Goal: Task Accomplishment & Management: Use online tool/utility

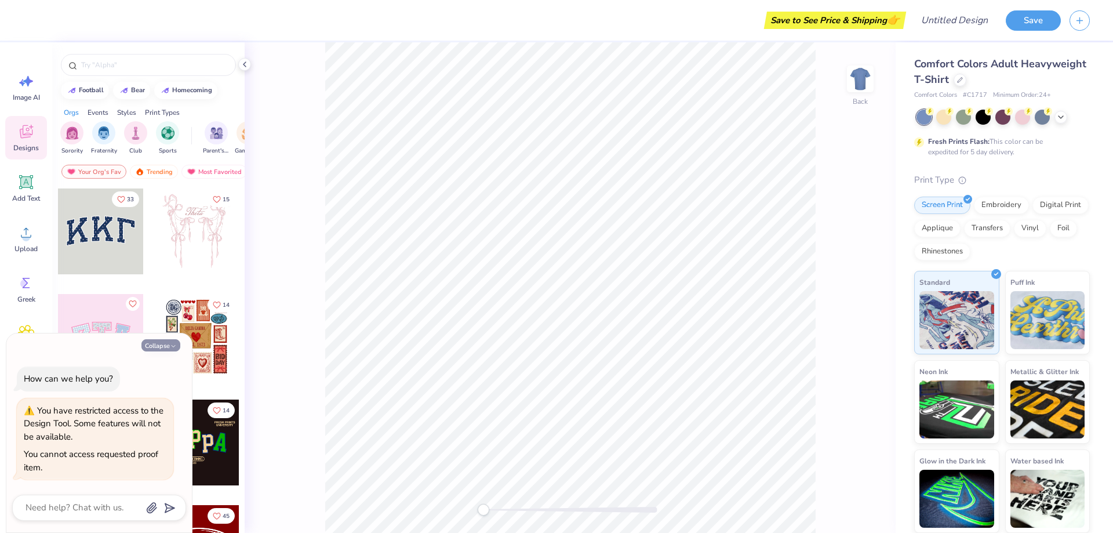
click at [167, 344] on button "Collapse" at bounding box center [160, 345] width 39 height 12
type textarea "x"
click at [963, 82] on div at bounding box center [960, 78] width 13 height 13
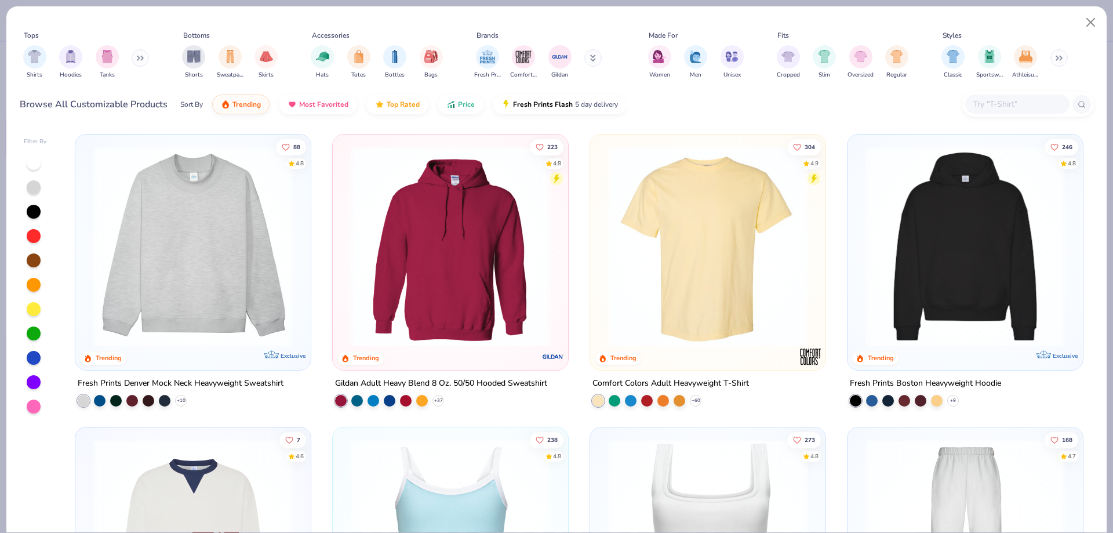
click at [137, 62] on button at bounding box center [140, 57] width 17 height 17
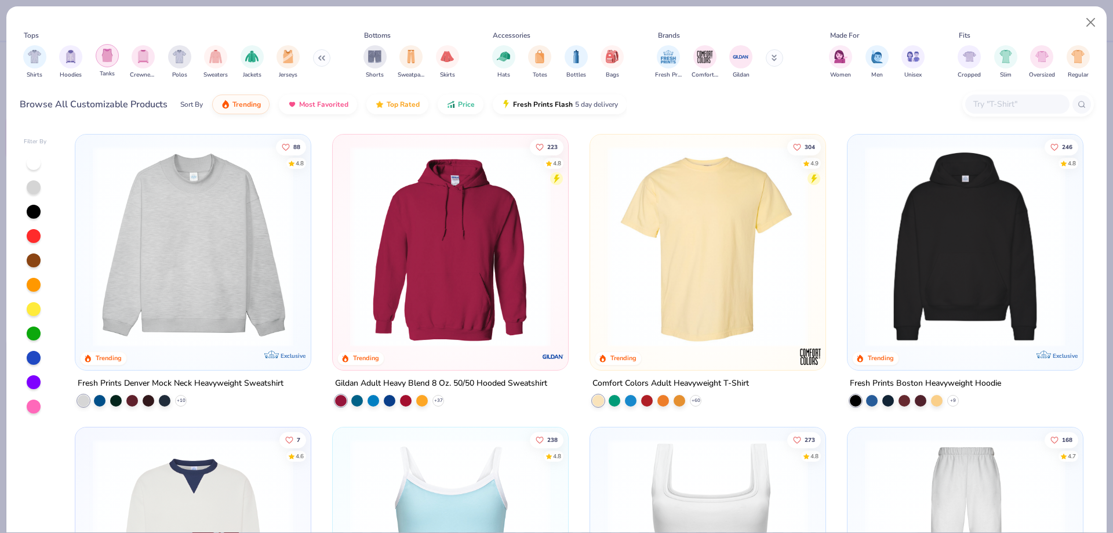
click at [111, 56] on img "filter for Tanks" at bounding box center [107, 55] width 13 height 13
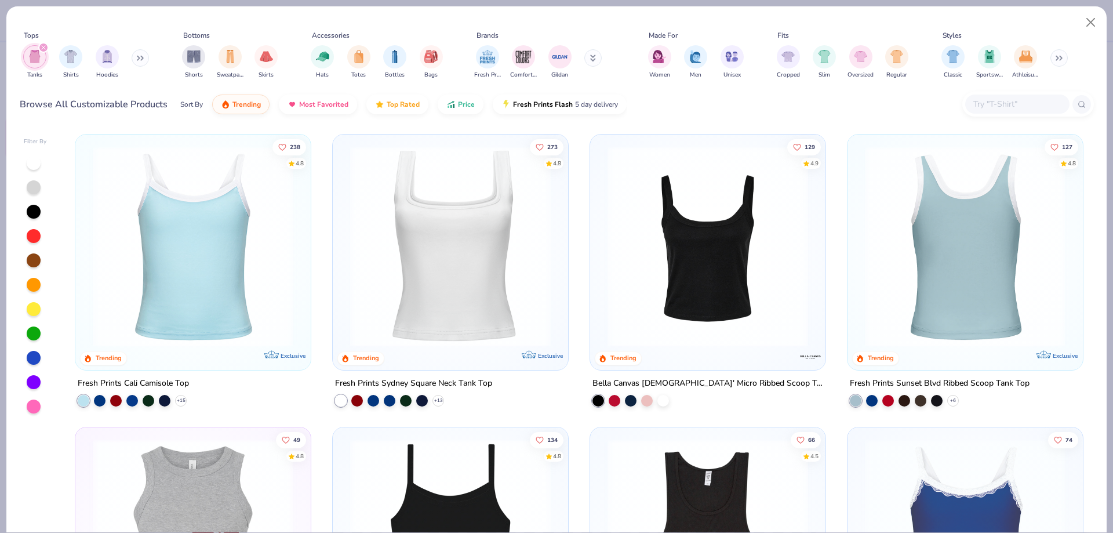
click at [859, 255] on img at bounding box center [753, 246] width 212 height 201
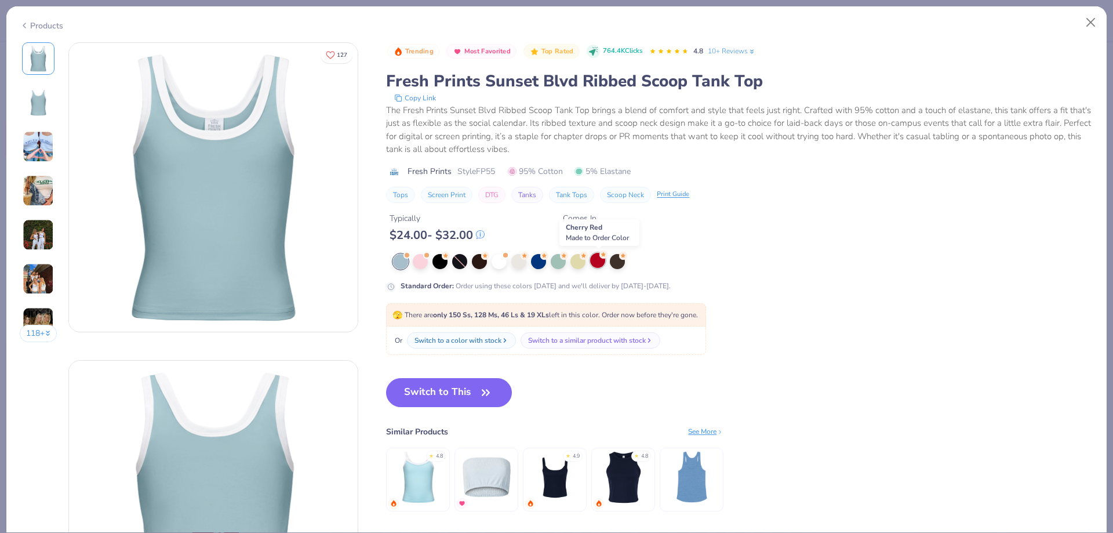
click at [600, 266] on div at bounding box center [597, 260] width 15 height 15
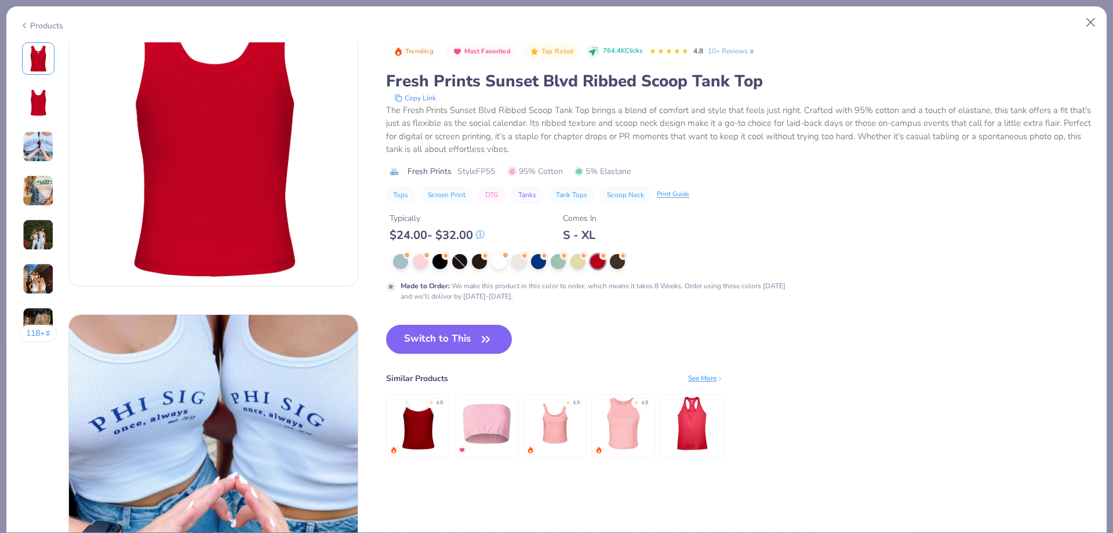
scroll to position [522, 0]
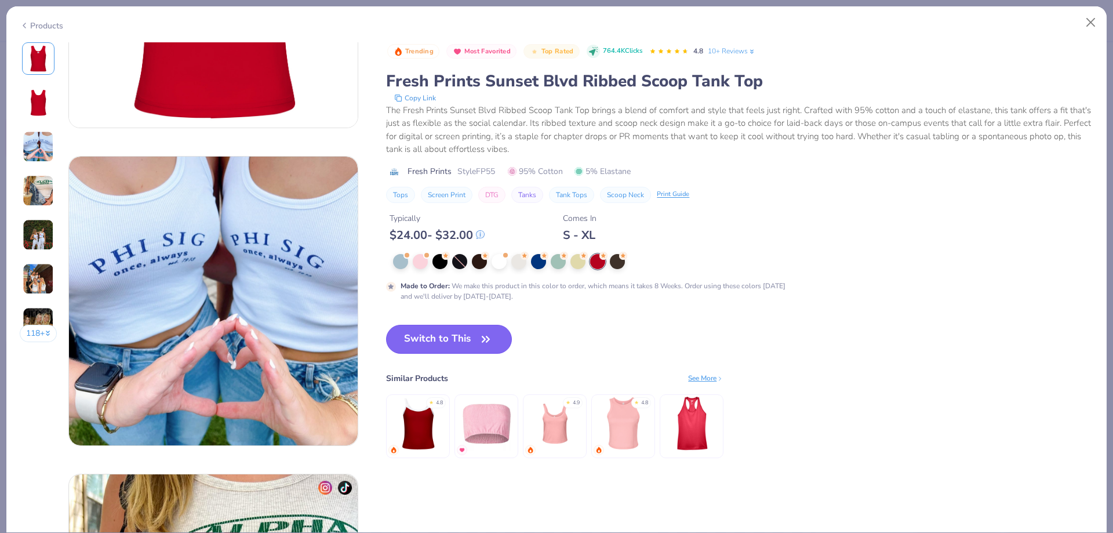
click at [485, 341] on icon "button" at bounding box center [485, 338] width 7 height 5
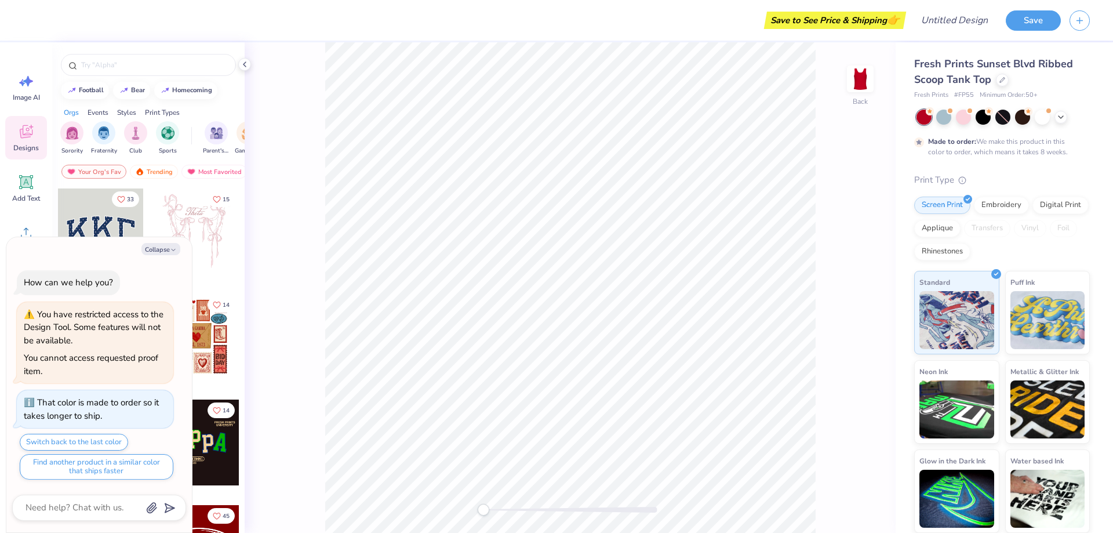
type textarea "x"
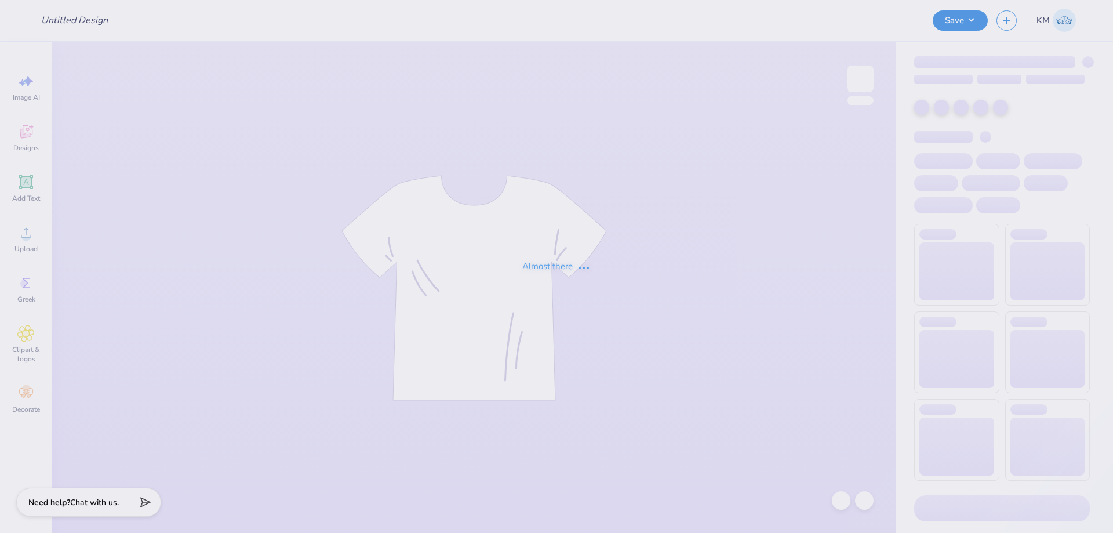
type input "GWT Lake Tee"
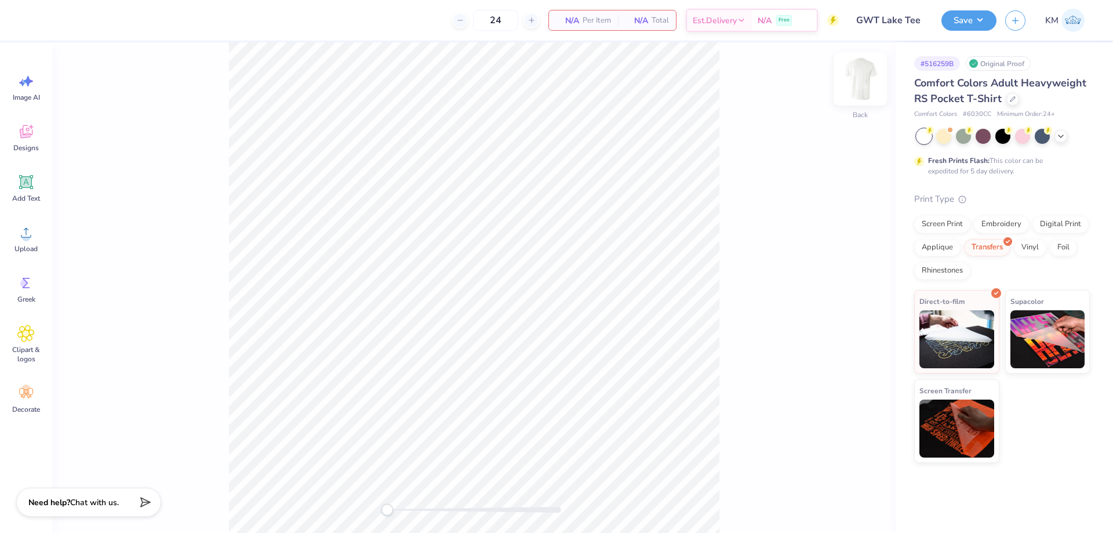
click at [848, 73] on img at bounding box center [860, 79] width 46 height 46
click at [29, 237] on icon at bounding box center [26, 233] width 10 height 10
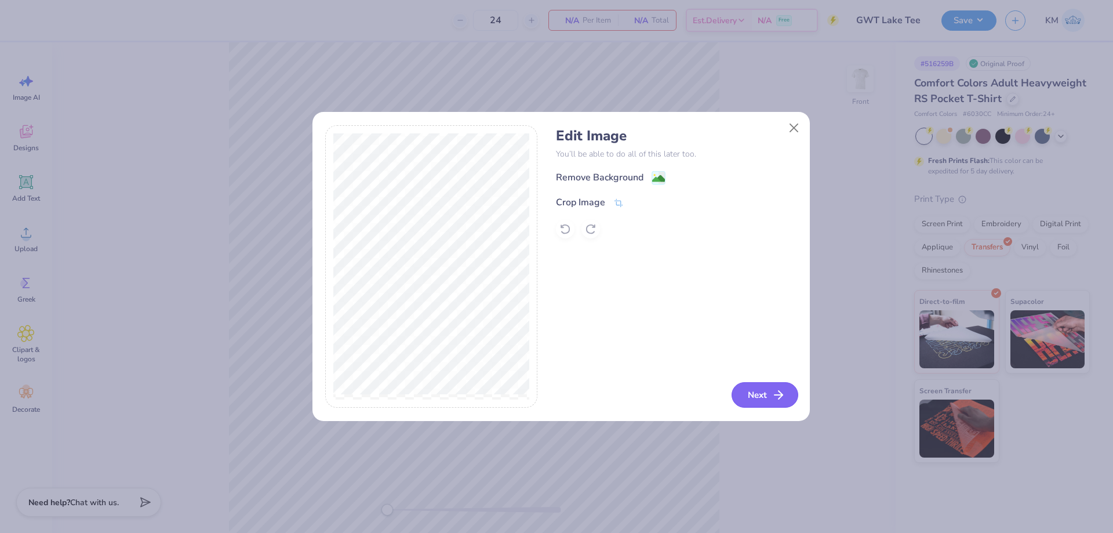
click at [770, 395] on button "Next" at bounding box center [765, 395] width 67 height 26
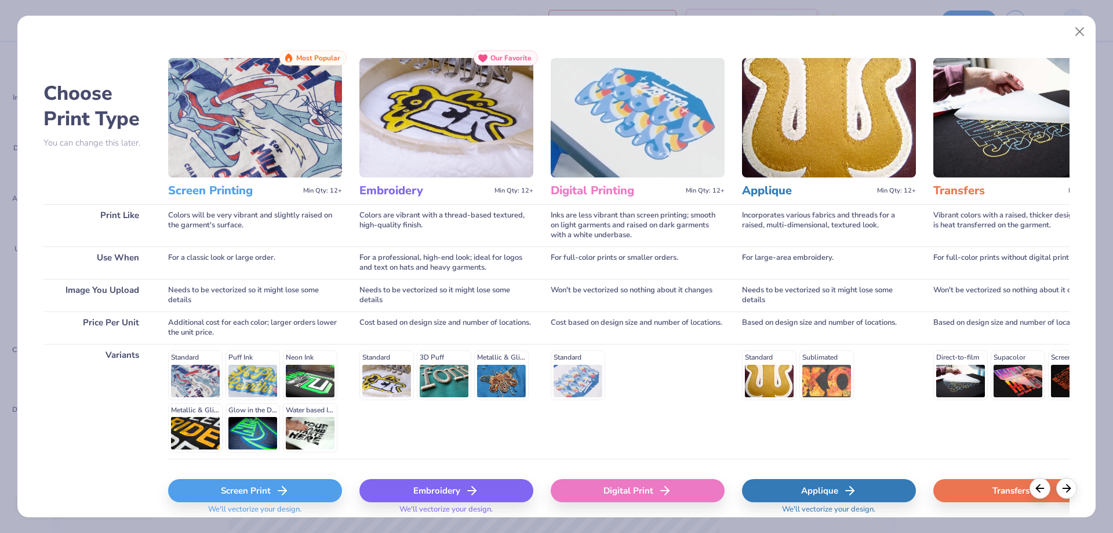
click at [992, 494] on div "Transfers" at bounding box center [1020, 490] width 174 height 23
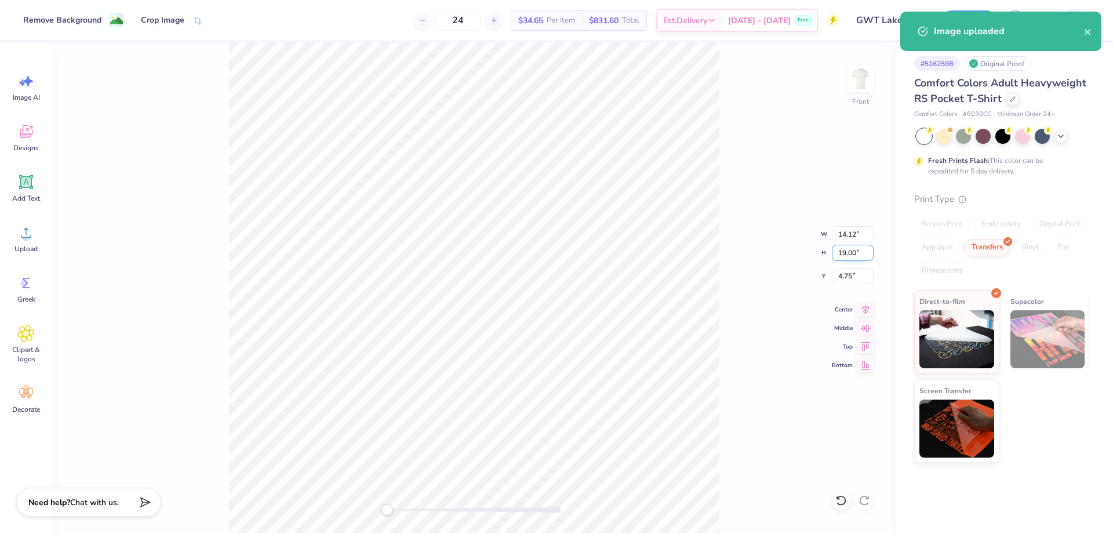
click at [842, 251] on input "19.00" at bounding box center [853, 253] width 42 height 16
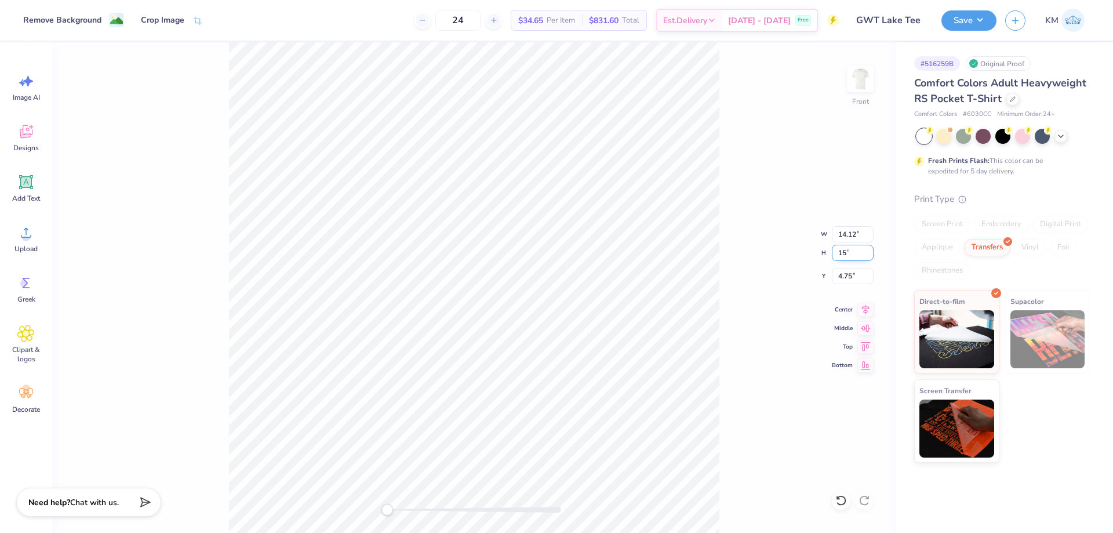
type input "15"
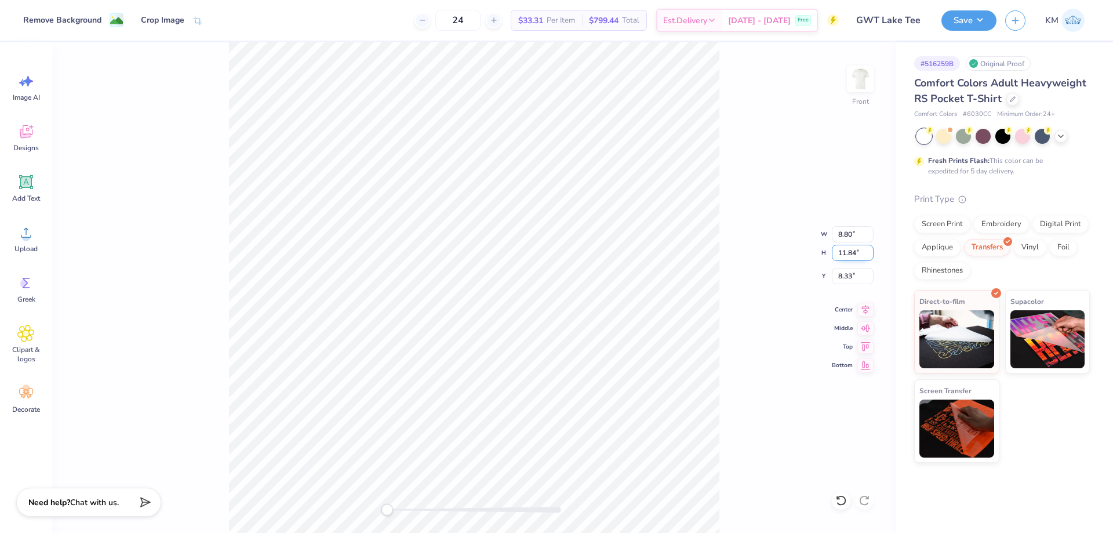
drag, startPoint x: 847, startPoint y: 250, endPoint x: 832, endPoint y: 253, distance: 14.7
click at [832, 253] on input "11.84" at bounding box center [853, 253] width 42 height 16
type input "15"
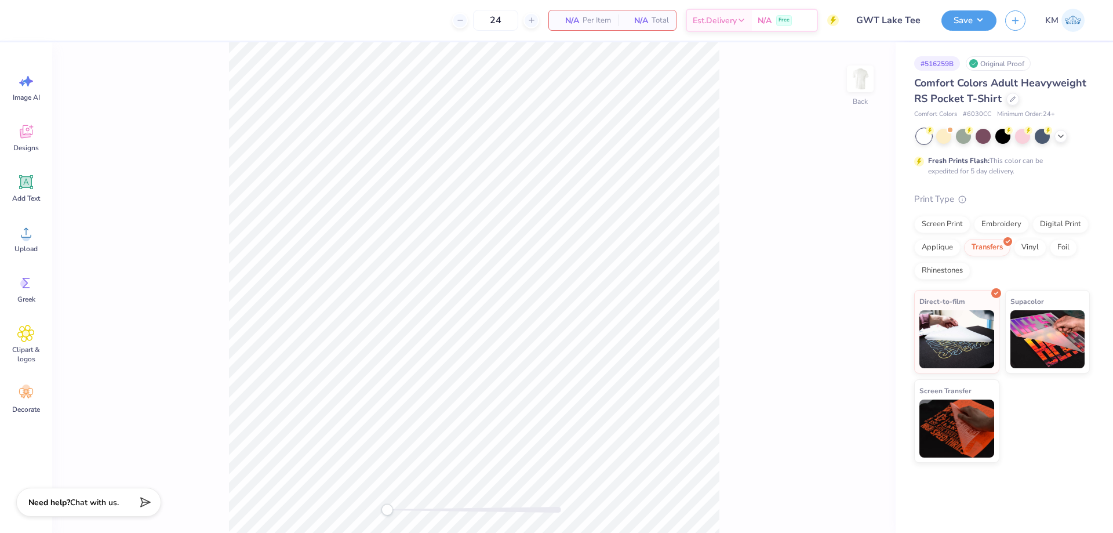
drag, startPoint x: 855, startPoint y: 85, endPoint x: 843, endPoint y: 89, distance: 12.5
click at [856, 85] on img at bounding box center [860, 78] width 23 height 23
click at [19, 227] on icon at bounding box center [25, 232] width 17 height 17
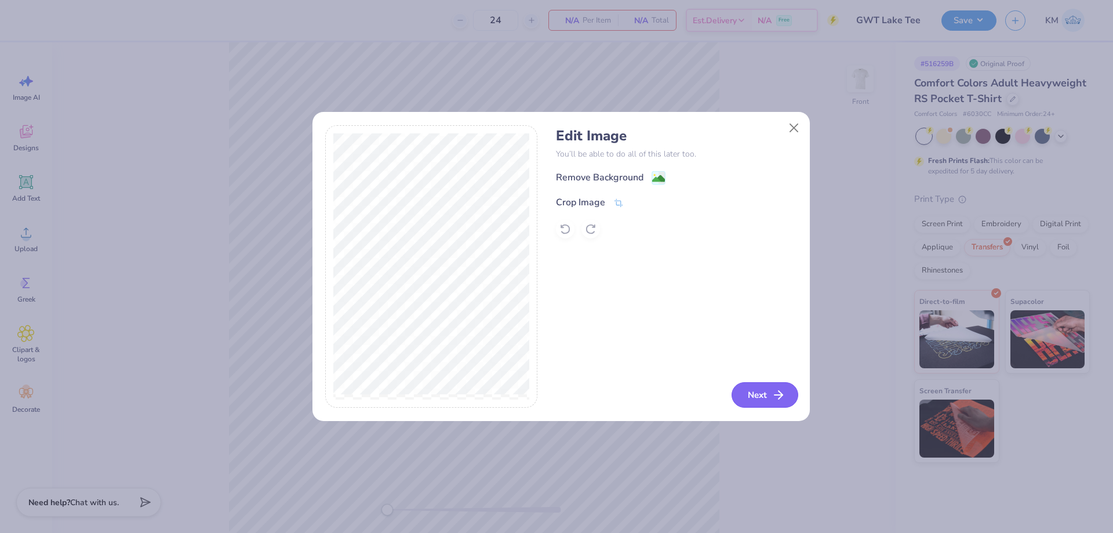
click at [768, 384] on button "Next" at bounding box center [765, 395] width 67 height 26
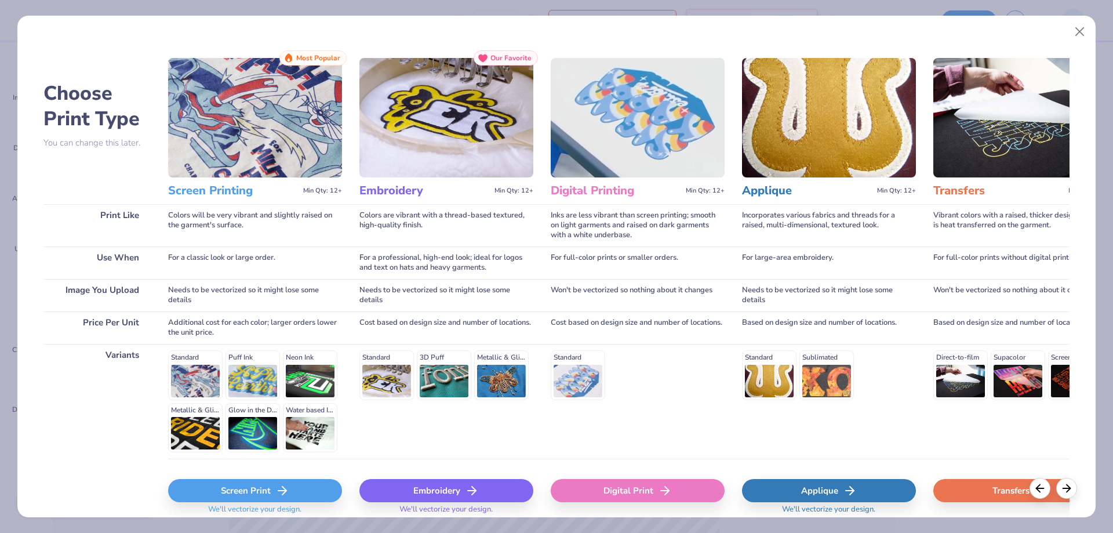
click at [955, 167] on img at bounding box center [1020, 117] width 174 height 119
click at [983, 495] on div "Transfers" at bounding box center [1020, 490] width 174 height 23
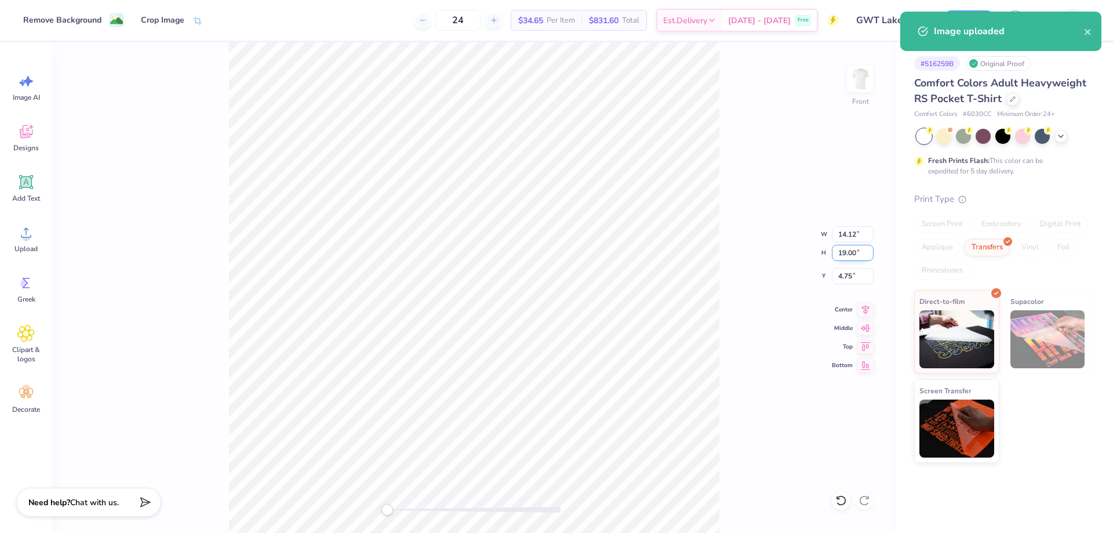
click at [841, 250] on input "19.00" at bounding box center [853, 253] width 42 height 16
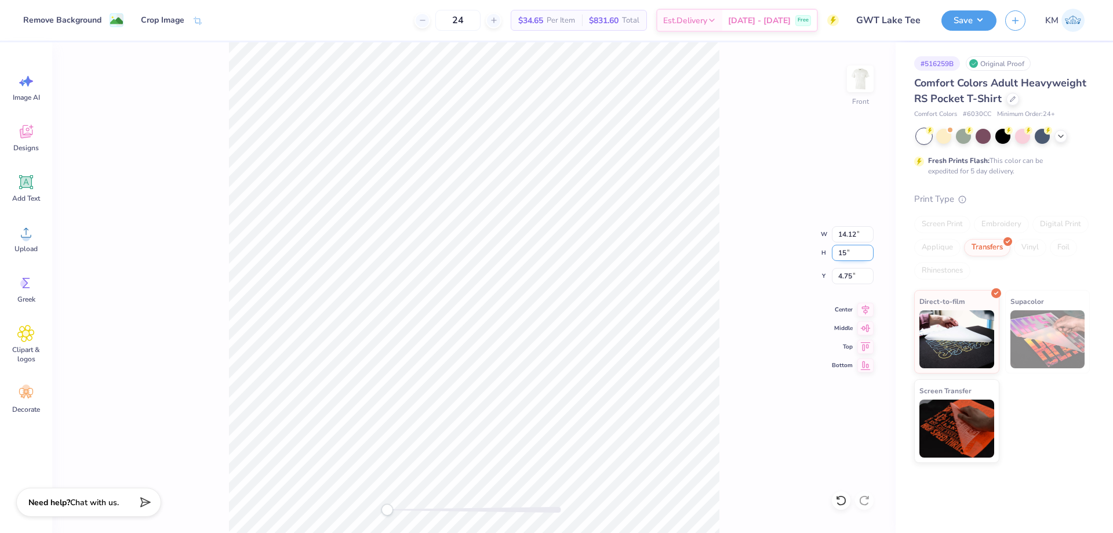
type input "15"
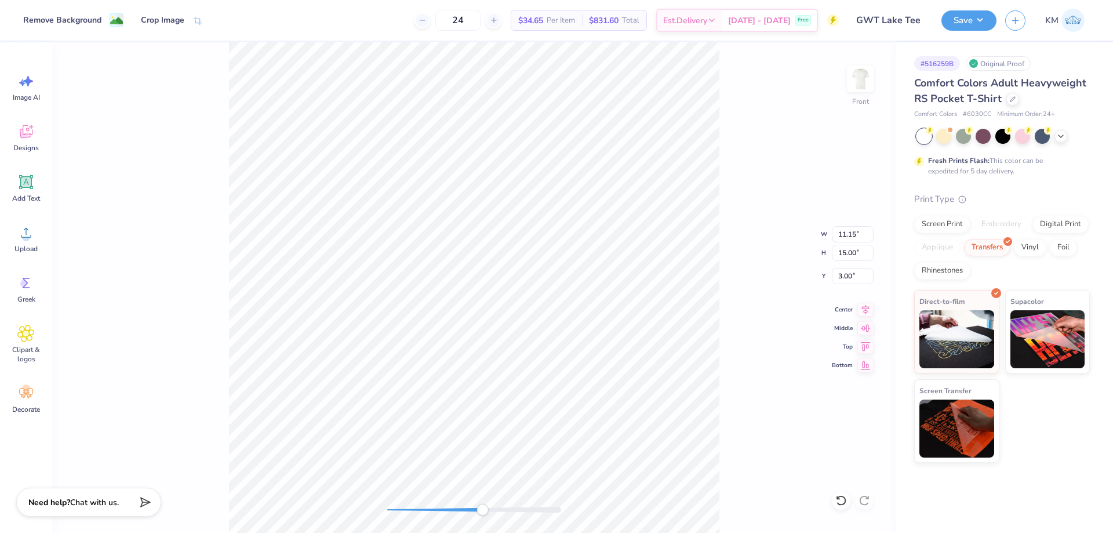
click at [483, 495] on div "Front W 11.15 11.15 " H 15.00 15.00 " Y 3.00 3.00 " Center Middle Top Bottom" at bounding box center [473, 287] width 843 height 490
drag, startPoint x: 485, startPoint y: 507, endPoint x: 553, endPoint y: 505, distance: 67.9
click at [553, 506] on div "Accessibility label" at bounding box center [551, 510] width 12 height 12
type input "2.82"
drag, startPoint x: 529, startPoint y: 506, endPoint x: 414, endPoint y: 504, distance: 115.4
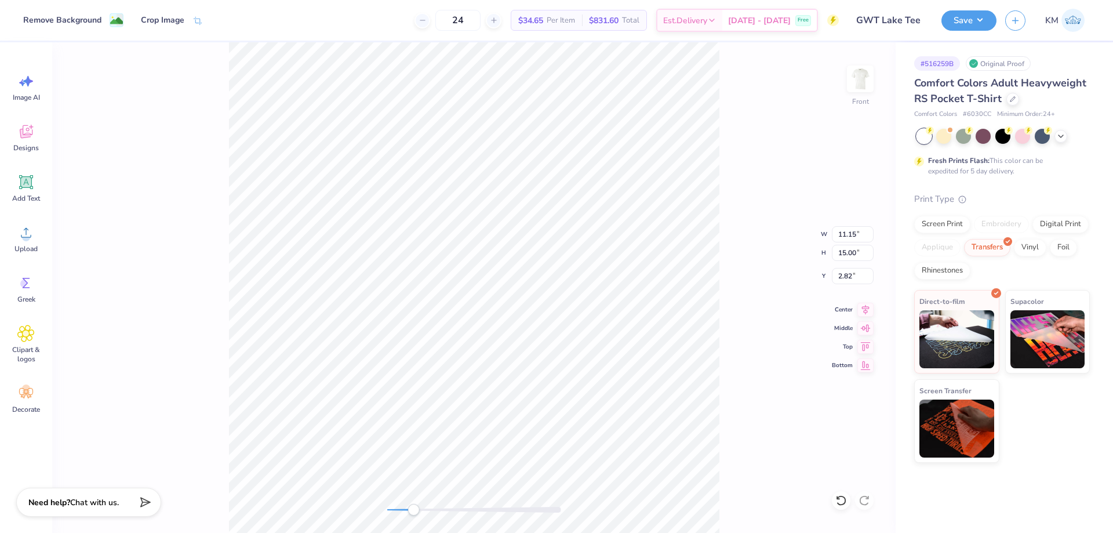
click at [414, 504] on div at bounding box center [474, 510] width 174 height 12
drag, startPoint x: 853, startPoint y: 254, endPoint x: 832, endPoint y: 254, distance: 21.4
click at [832, 254] on input "15.00" at bounding box center [853, 253] width 42 height 16
type input "0"
type input "12"
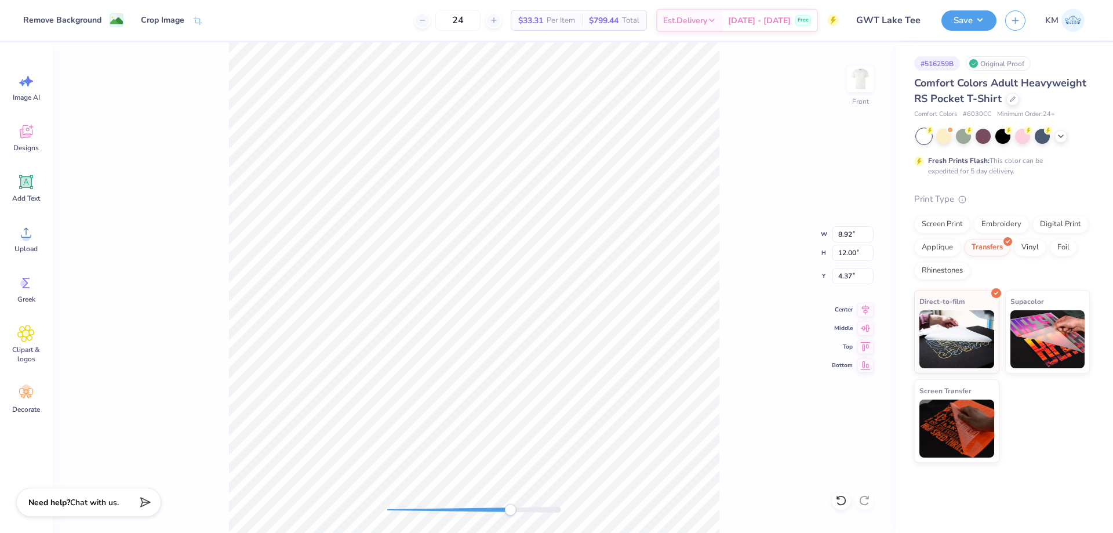
click at [510, 503] on div "Front W 8.92 8.92 " H 12.00 12.00 " Y 4.37 4.37 " Center Middle Top Bottom" at bounding box center [473, 287] width 843 height 490
click at [603, 511] on div "Front" at bounding box center [473, 287] width 843 height 490
click at [374, 485] on div "Front W 8.92 8.92 " H 12.00 12.00 " Y 4.37 4.37 " Center Middle Top Bottom" at bounding box center [473, 287] width 843 height 490
click at [853, 275] on input "1.30" at bounding box center [853, 276] width 42 height 16
type input "3"
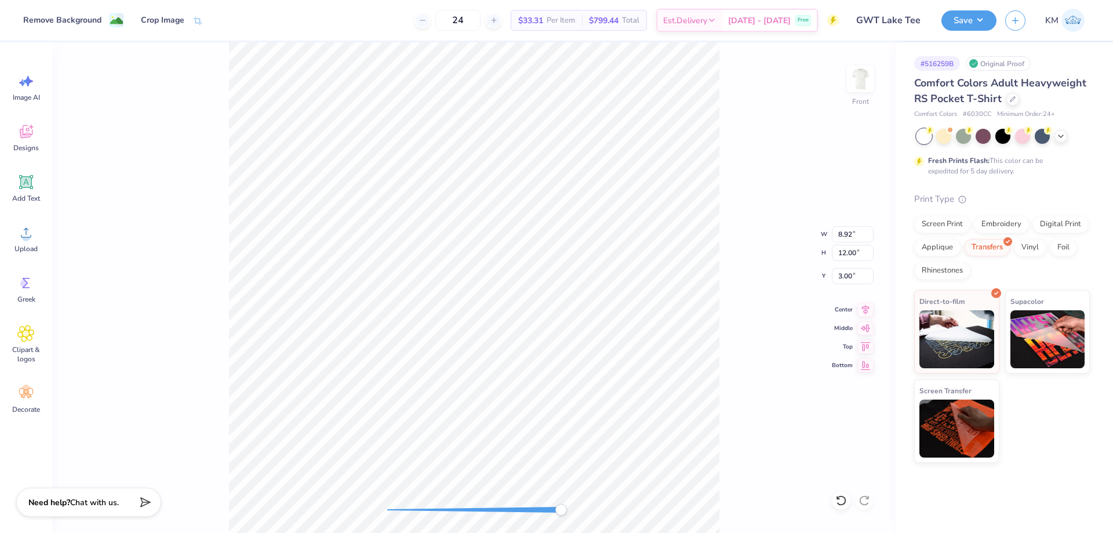
click at [609, 509] on div "Front W 8.92 8.92 " H 12.00 12.00 " Y 3.00 3.00 " Center Middle Top Bottom" at bounding box center [473, 287] width 843 height 490
drag, startPoint x: 559, startPoint y: 511, endPoint x: 464, endPoint y: 507, distance: 95.2
click at [464, 507] on div "Accessibility label" at bounding box center [465, 510] width 12 height 12
drag, startPoint x: 463, startPoint y: 511, endPoint x: 445, endPoint y: 510, distance: 17.4
click at [446, 511] on div "Accessibility label" at bounding box center [449, 510] width 12 height 12
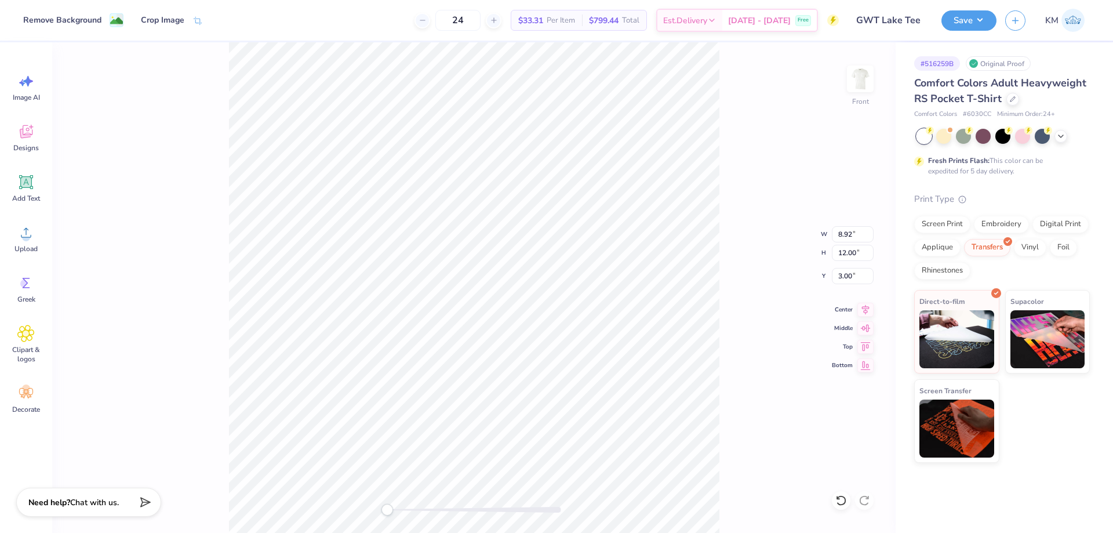
click at [357, 510] on div "Front W 8.92 8.92 " H 12.00 12.00 " Y 3.00 3.00 " Center Middle Top Bottom" at bounding box center [473, 287] width 843 height 490
click at [866, 304] on icon at bounding box center [866, 308] width 8 height 10
click at [866, 311] on icon at bounding box center [865, 308] width 16 height 14
drag, startPoint x: 848, startPoint y: 277, endPoint x: 823, endPoint y: 277, distance: 24.9
click at [823, 277] on div "Front W 8.92 8.92 " H 12.00 12.00 " Y 2.31 2.31 " Center Middle Top Bottom" at bounding box center [473, 287] width 843 height 490
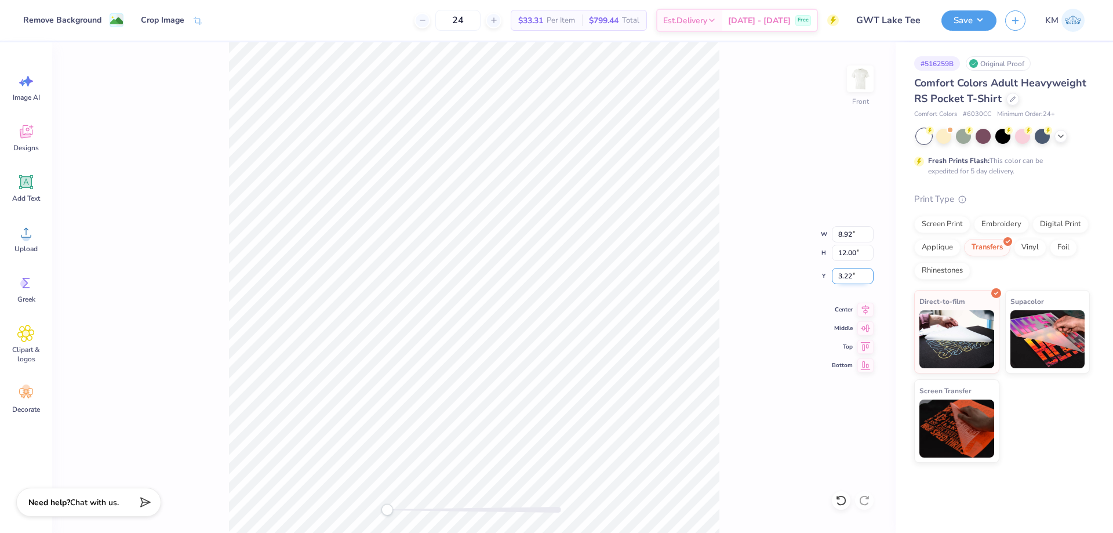
click at [848, 273] on input "3.22" at bounding box center [853, 276] width 42 height 16
type input "3"
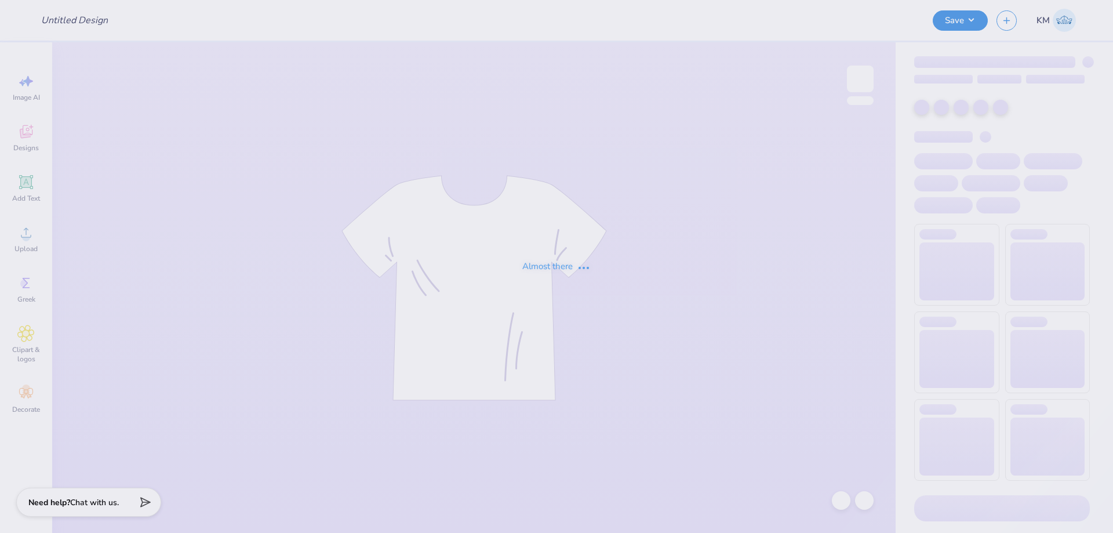
type input "Mock rock 2025"
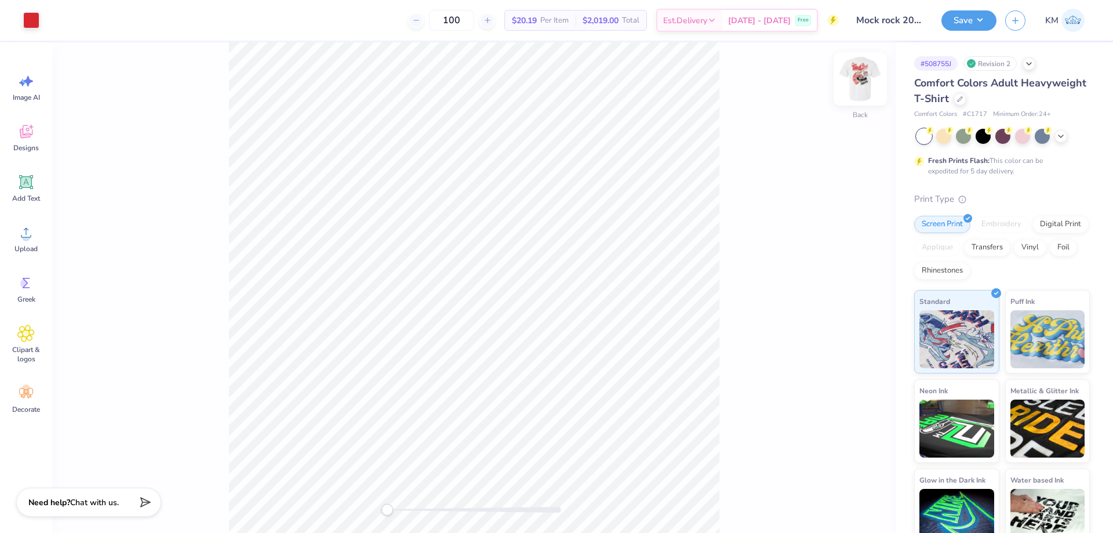
click at [862, 84] on img at bounding box center [860, 79] width 46 height 46
click at [860, 83] on img at bounding box center [860, 78] width 23 height 23
click at [867, 74] on img at bounding box center [860, 79] width 46 height 46
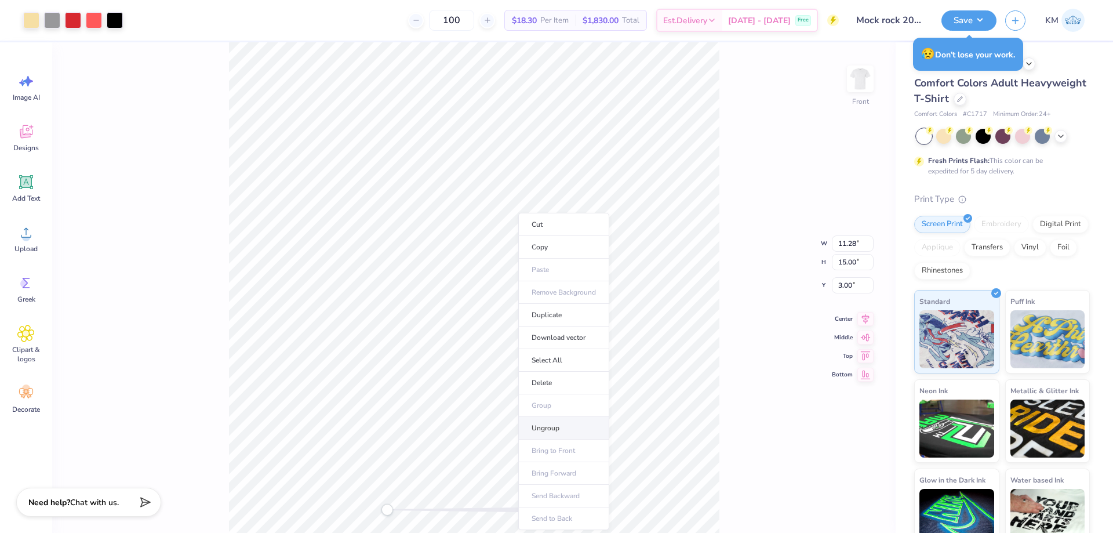
click at [551, 428] on li "Ungroup" at bounding box center [563, 428] width 91 height 23
type input "0.40"
type input "0.55"
type input "10.84"
type input "1.13"
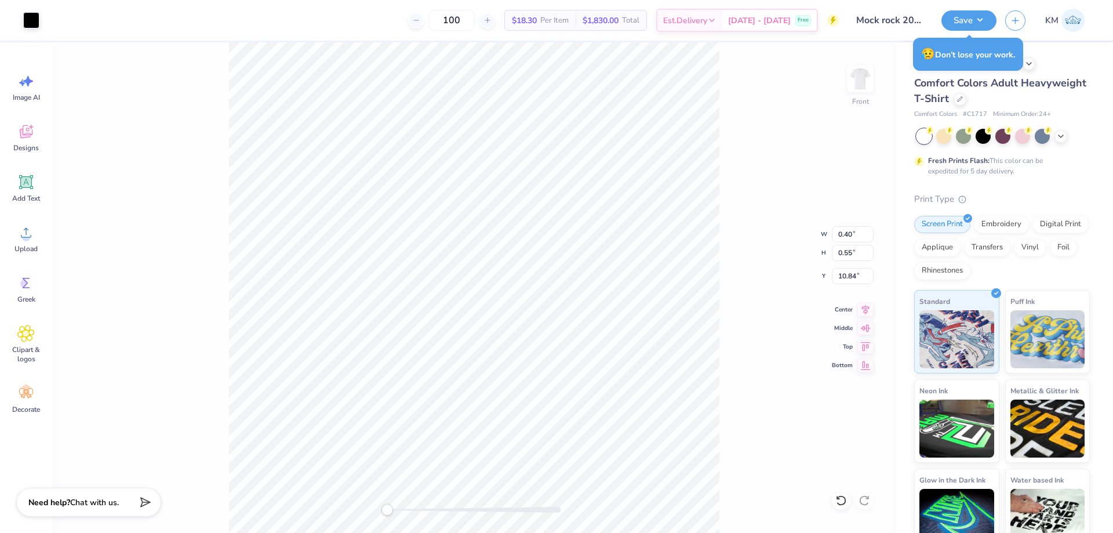
type input "0.91"
type input "9.38"
type input "1.10"
type input "0.98"
type input "9.34"
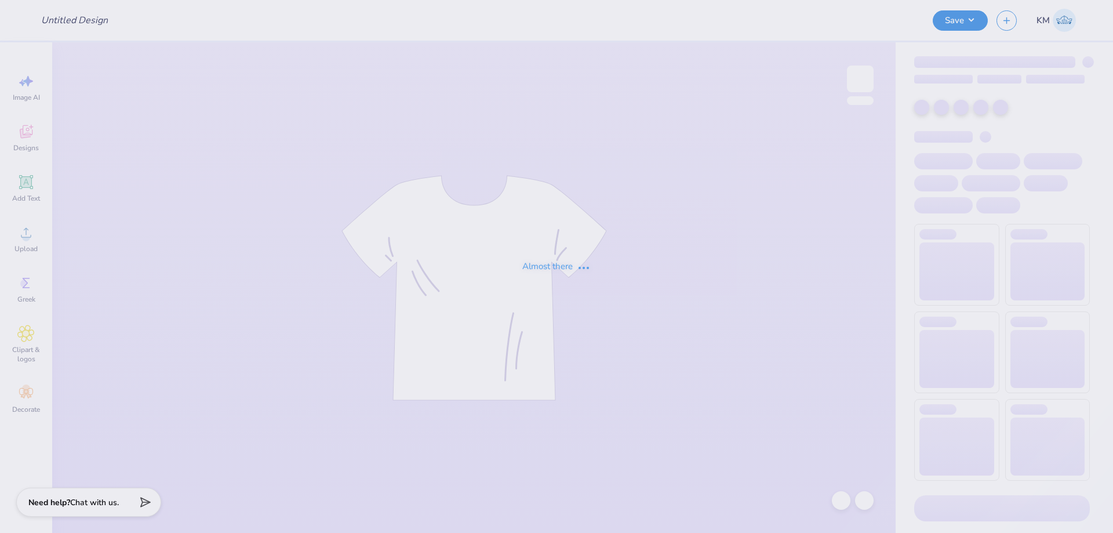
type input "Tank Mockup"
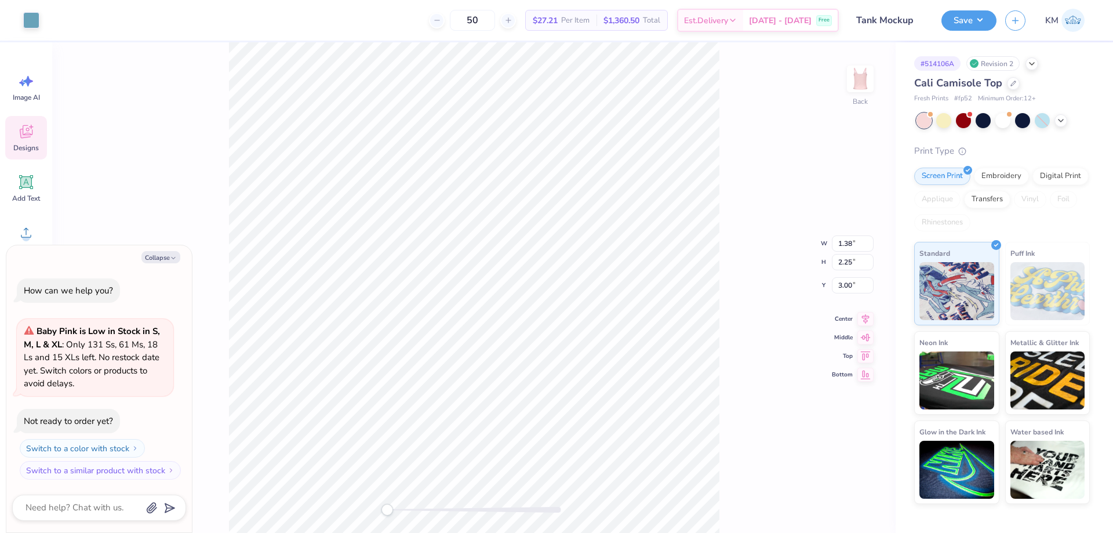
click at [334, 490] on div "Back W 1.38 1.38 " H 2.25 2.25 " Y 3.00 3.00 " Center Middle Top Bottom" at bounding box center [473, 287] width 843 height 490
type textarea "x"
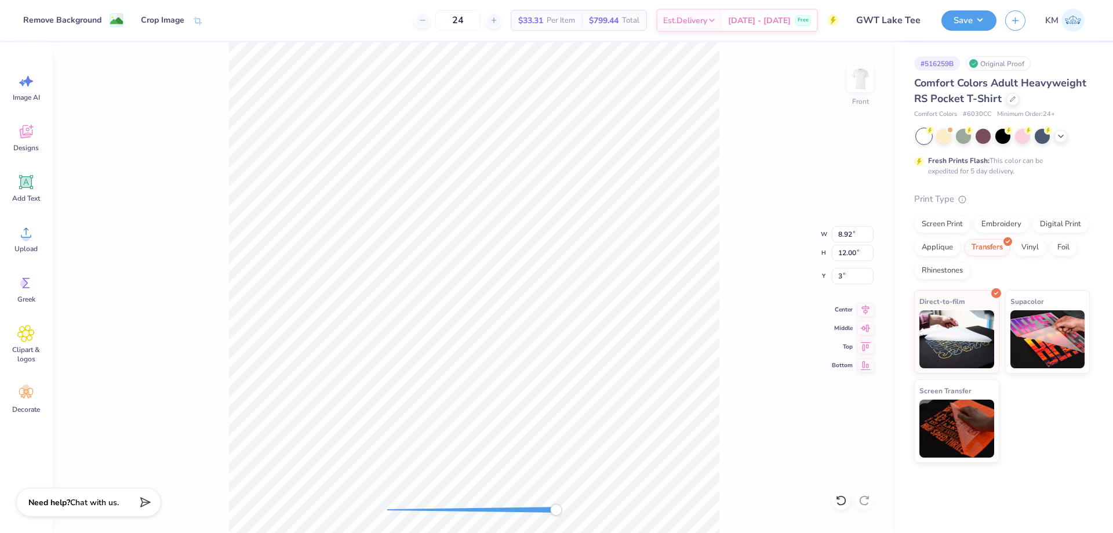
click at [556, 519] on div "Front W 8.92 8.92 " H 12.00 12.00 " Y 3 3 " Center Middle Top Bottom" at bounding box center [473, 287] width 843 height 490
click at [555, 518] on div "Front" at bounding box center [473, 287] width 843 height 490
drag, startPoint x: 532, startPoint y: 509, endPoint x: 385, endPoint y: 509, distance: 146.7
click at [387, 509] on div at bounding box center [474, 510] width 174 height 6
drag, startPoint x: 409, startPoint y: 505, endPoint x: 520, endPoint y: 511, distance: 111.5
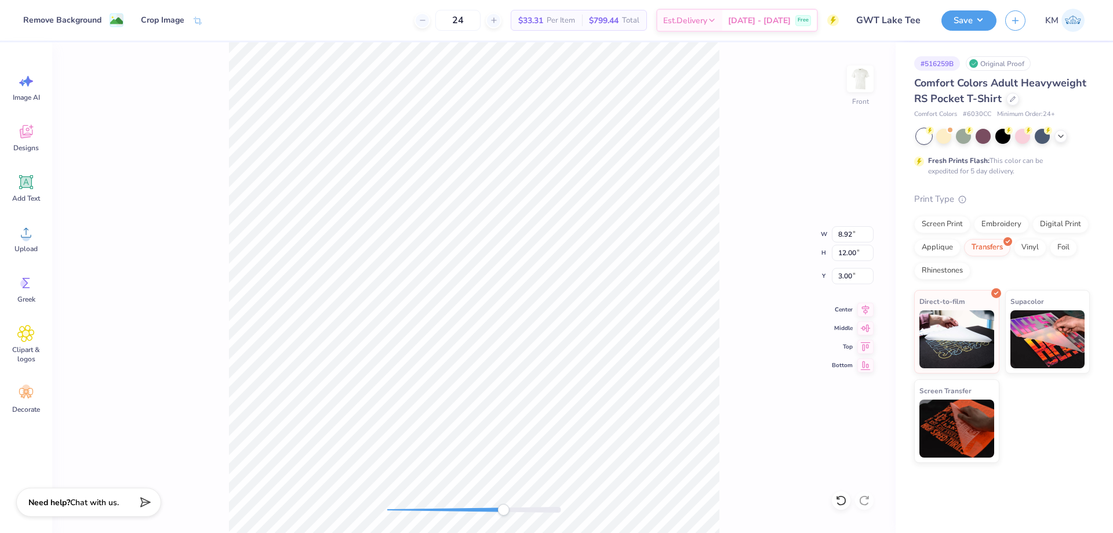
click at [520, 511] on div at bounding box center [474, 510] width 174 height 12
click at [370, 511] on div "Front W 8.92 8.92 " H 12.00 12.00 " Y 3.00 3.00 " Center Middle Top Bottom" at bounding box center [473, 287] width 843 height 490
click at [588, 511] on div "Front W 8.92 8.92 " H 12.00 12.00 " Y 3.00 3.00 " Center Middle Top Bottom" at bounding box center [473, 287] width 843 height 490
click at [362, 499] on div "Front" at bounding box center [473, 287] width 843 height 490
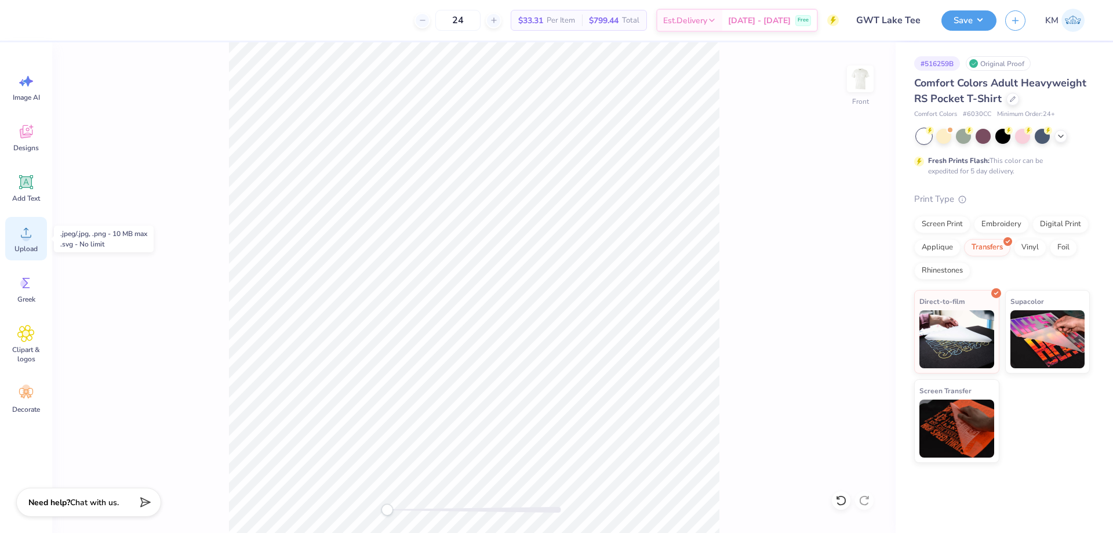
click at [38, 238] on div "Upload" at bounding box center [26, 238] width 42 height 43
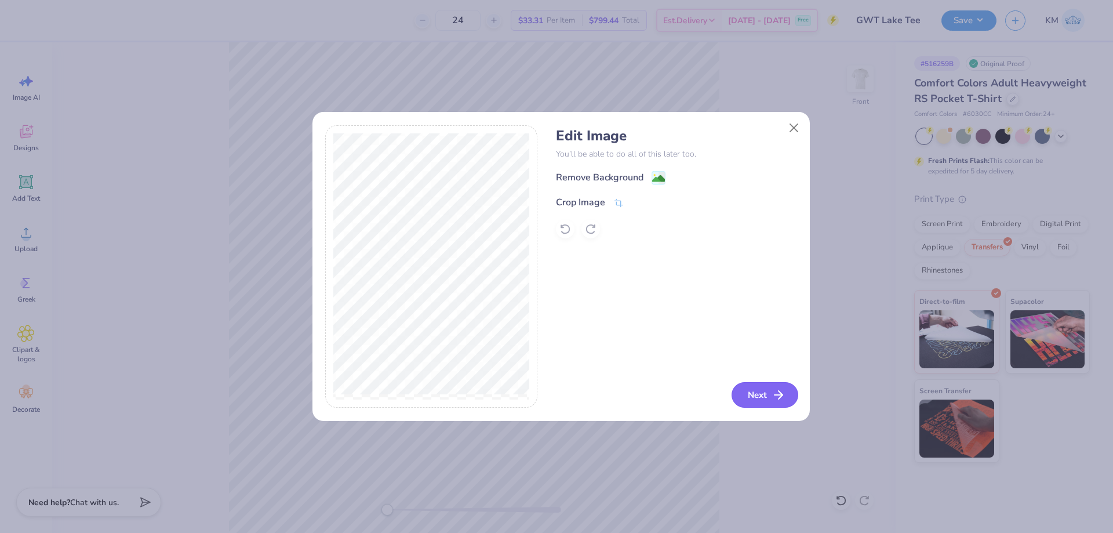
click at [755, 386] on button "Next" at bounding box center [765, 395] width 67 height 26
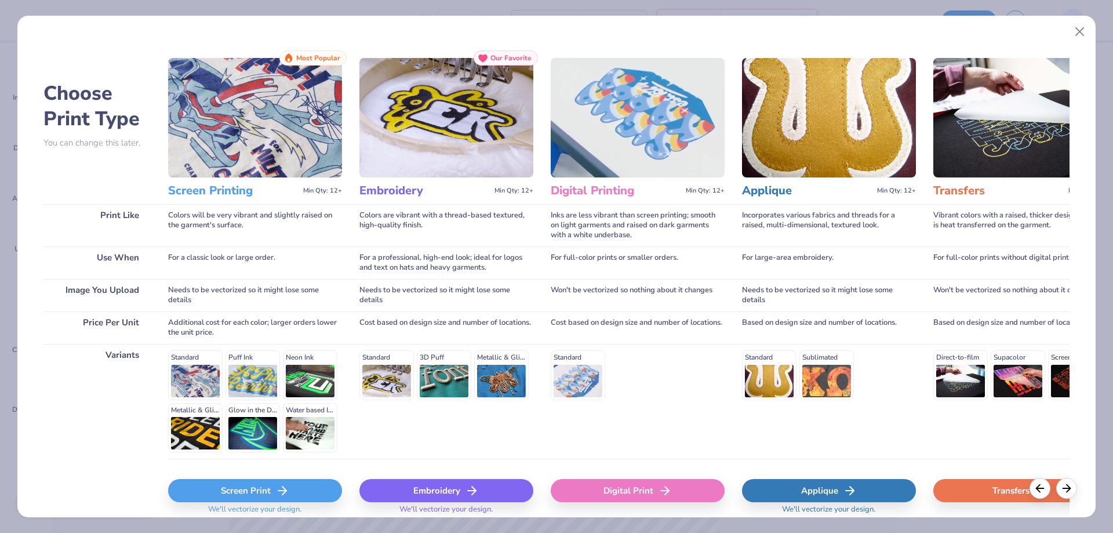
click at [981, 492] on div "Transfers" at bounding box center [1020, 490] width 174 height 23
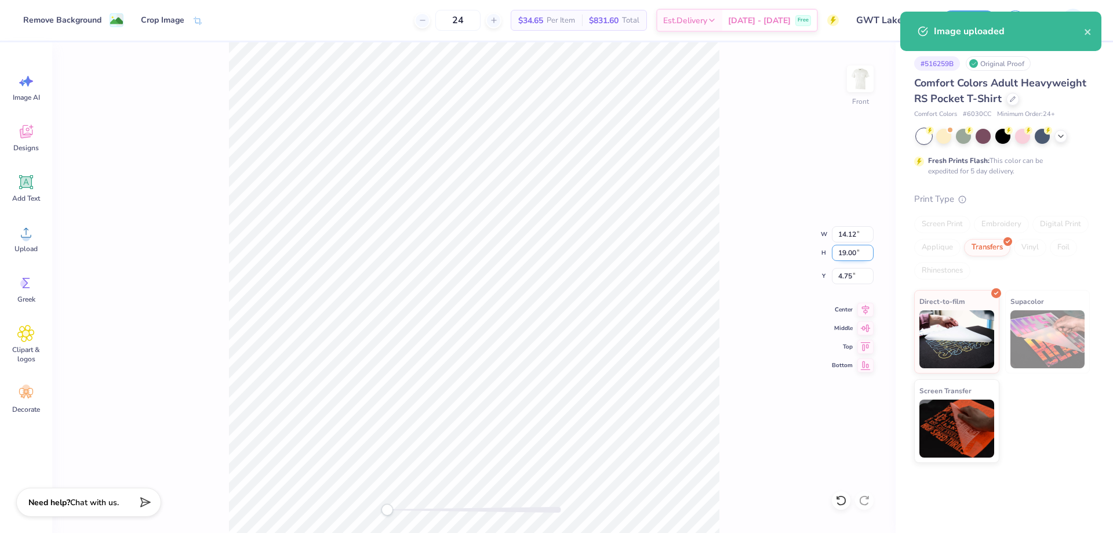
click at [852, 252] on input "19.00" at bounding box center [853, 253] width 42 height 16
type input "15"
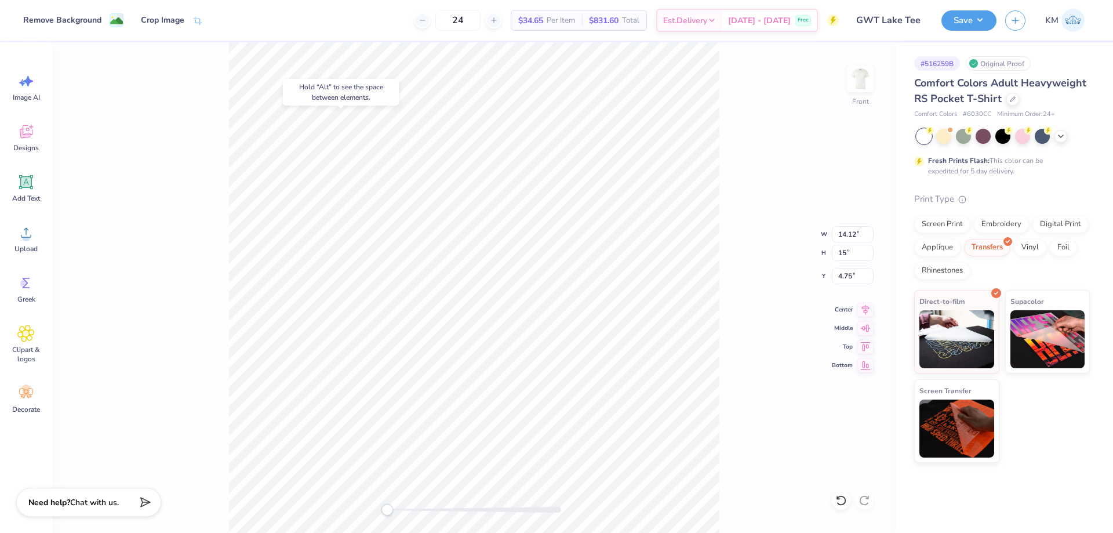
type input "11.15"
type input "15.00"
type input "6.75"
click at [854, 254] on input "15.00" at bounding box center [853, 253] width 42 height 16
click at [855, 252] on input "15.00" at bounding box center [853, 253] width 42 height 16
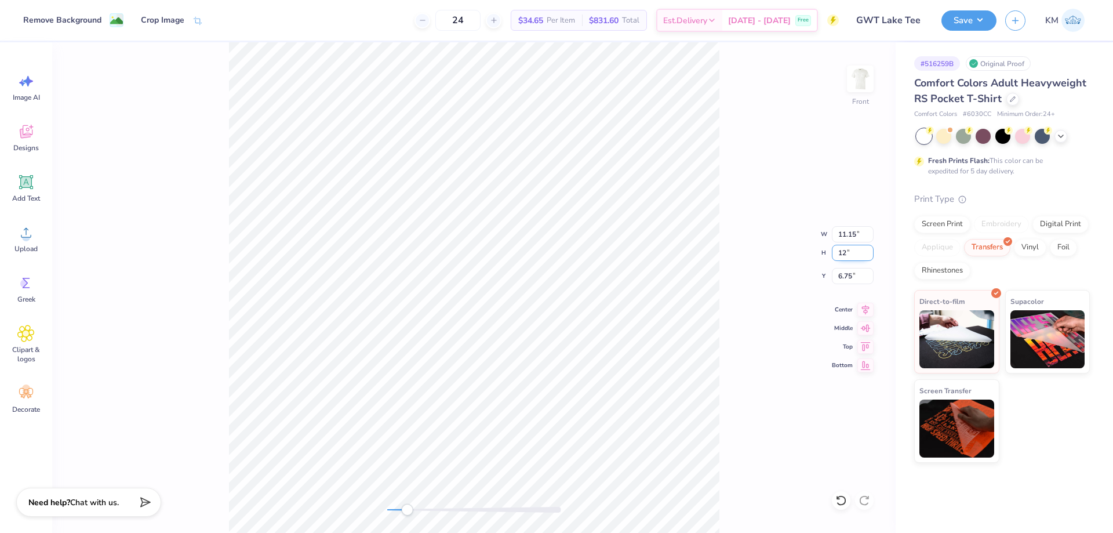
type input "12"
click at [467, 495] on div "Front W 11.15 11.15 " H 12 12 " Y 6.75 6.75 " Center Middle Top Bottom" at bounding box center [473, 287] width 843 height 490
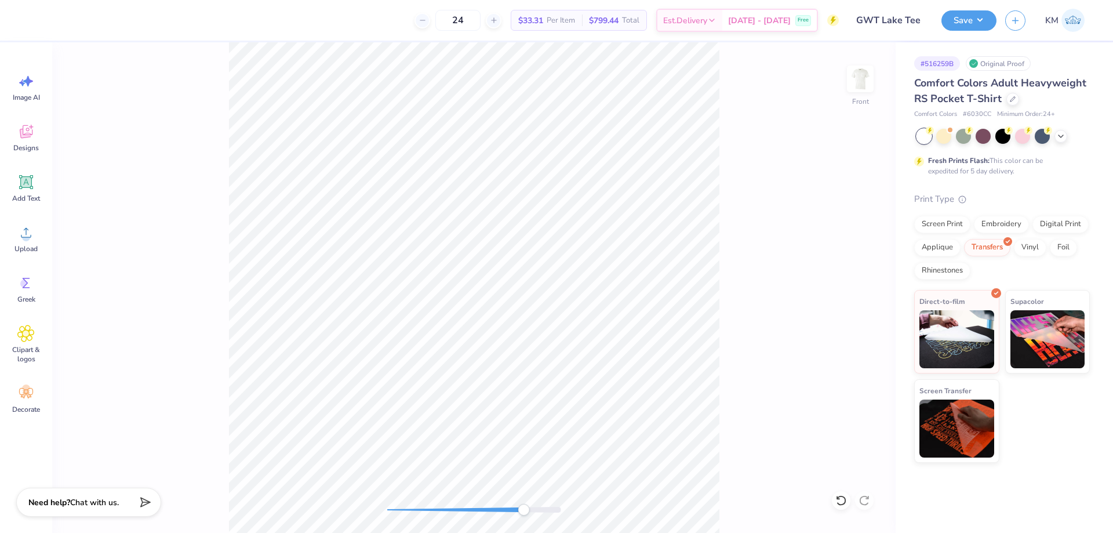
click at [588, 481] on div "Front" at bounding box center [473, 287] width 843 height 490
click at [420, 502] on div "Front W 7.13 7.13 " H 9.60 9.60 " Y 5.50 5.50 " Center Middle Top Bottom" at bounding box center [473, 287] width 843 height 490
type input "8.92"
type input "12.00"
type input "3.00"
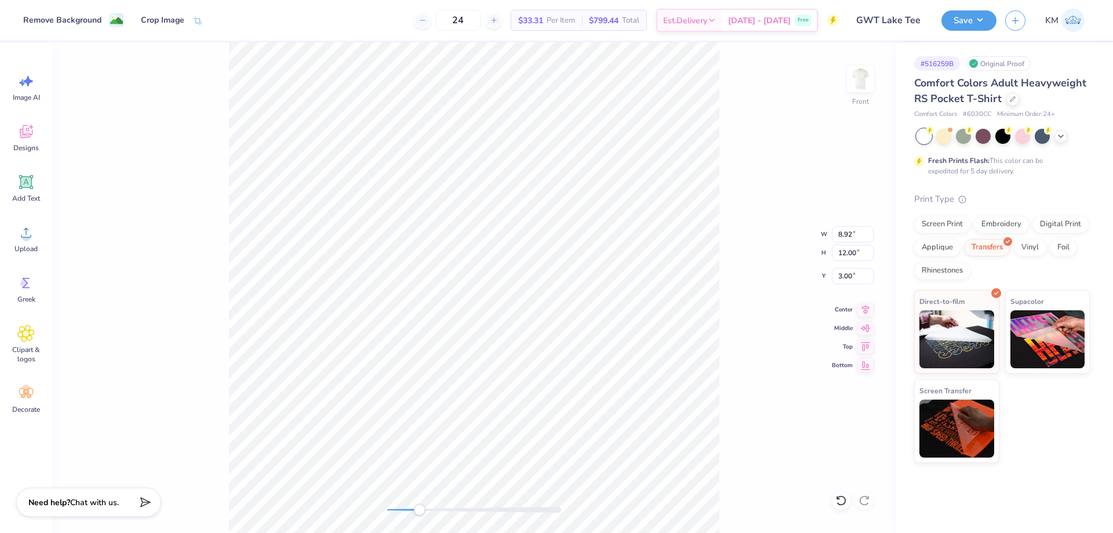
type input "7.13"
type input "9.60"
type input "4.55"
click at [849, 255] on input "9.60" at bounding box center [853, 253] width 42 height 16
type input "12"
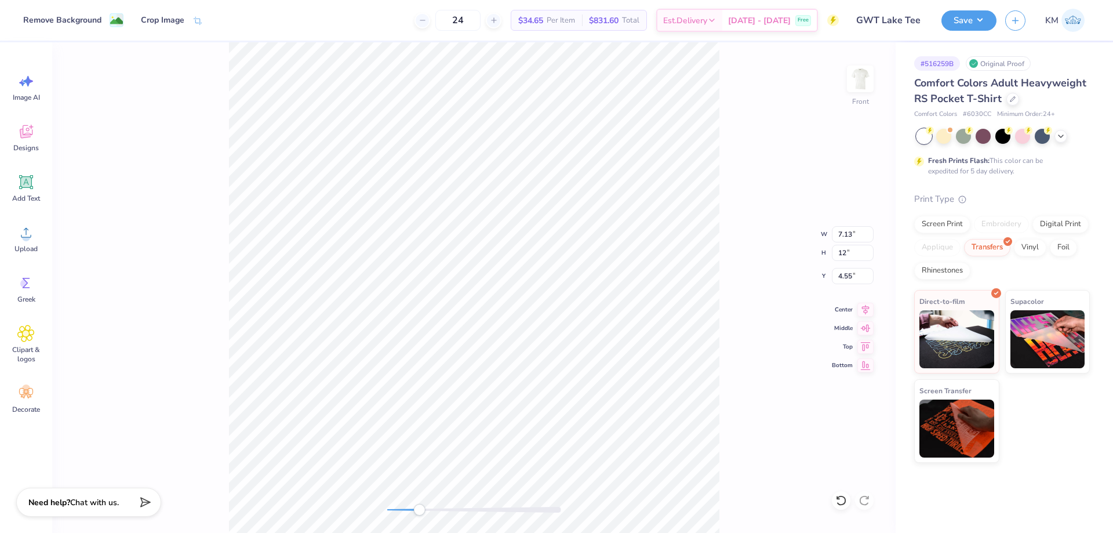
type input "8.92"
type input "12.00"
type input "3.35"
click at [371, 495] on div "Front W 8.92 8.92 " H 12.00 12.00 " Y 3.35 3.35 " Center Middle Top Bottom" at bounding box center [473, 287] width 843 height 490
type input "3.00"
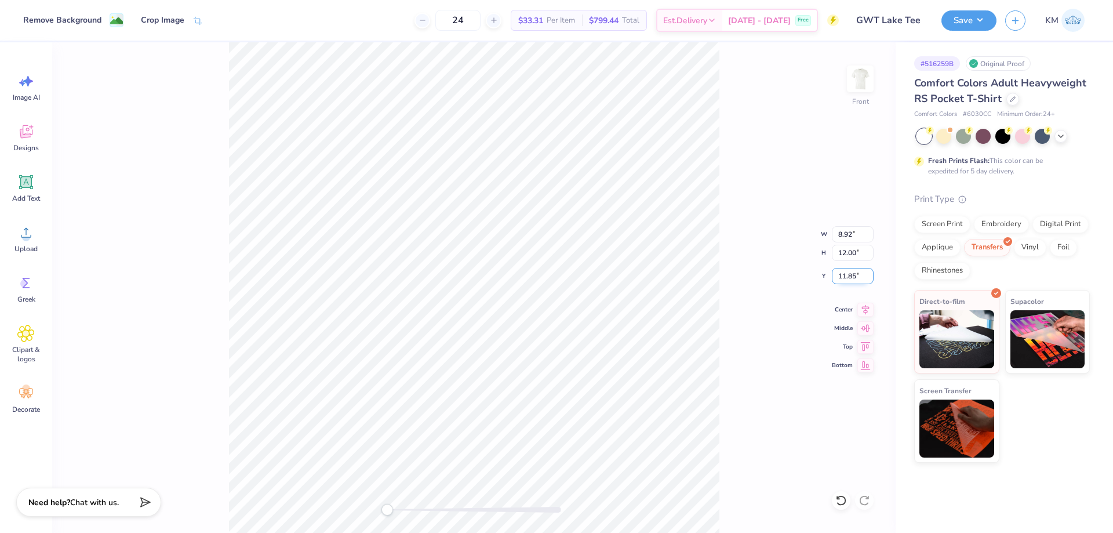
click at [848, 278] on input "11.85" at bounding box center [853, 276] width 42 height 16
type input "3"
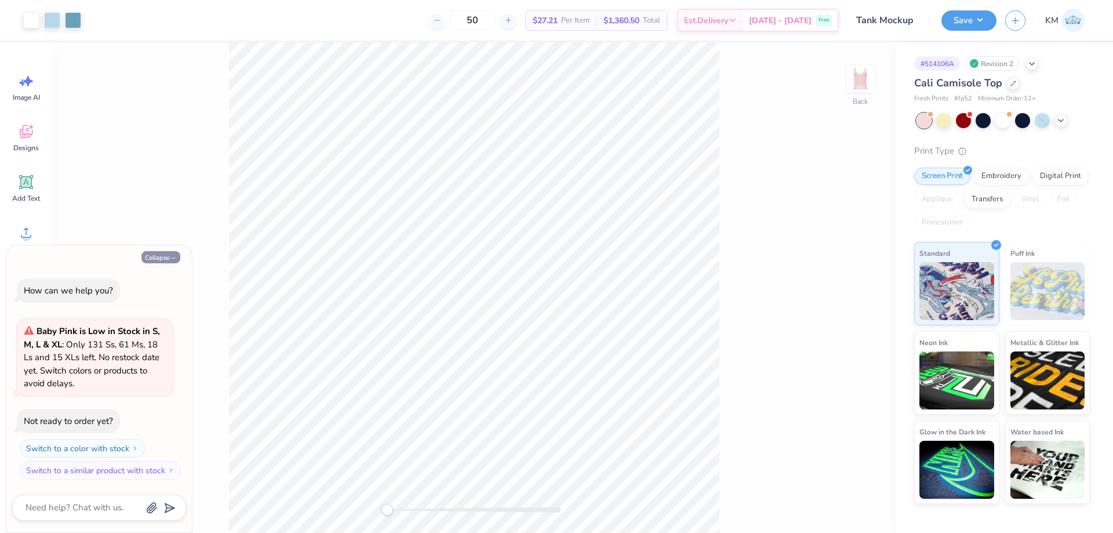
click at [165, 257] on button "Collapse" at bounding box center [160, 257] width 39 height 12
type textarea "x"
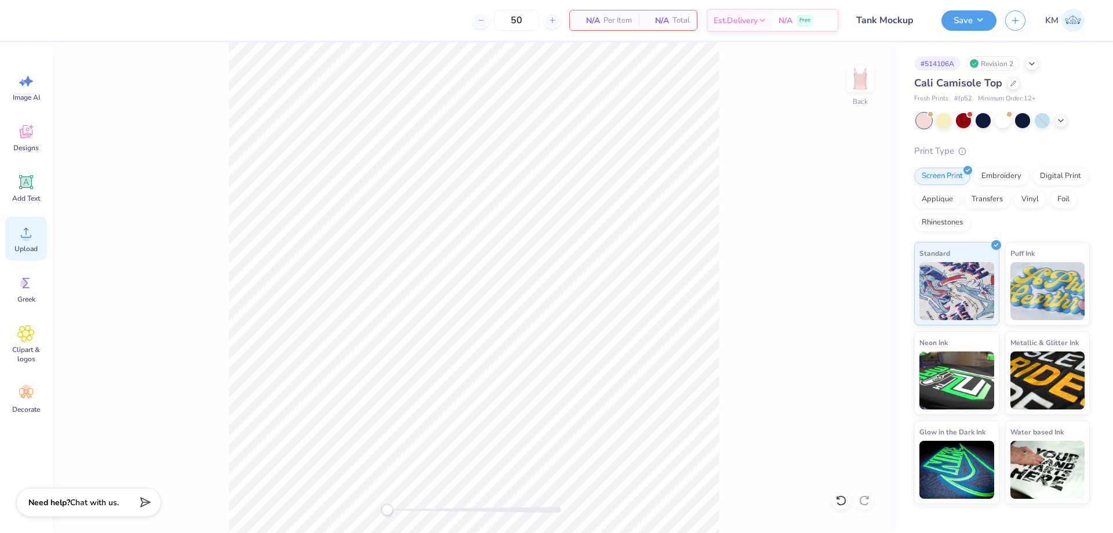
click at [33, 236] on icon at bounding box center [25, 232] width 17 height 17
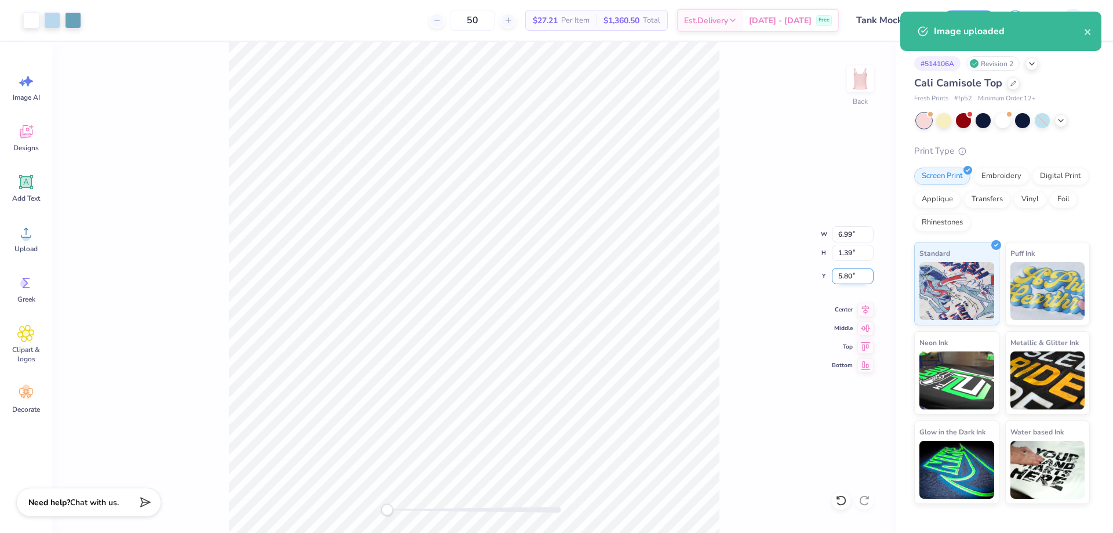
click at [844, 274] on input "5.80" at bounding box center [853, 276] width 42 height 16
type input "3"
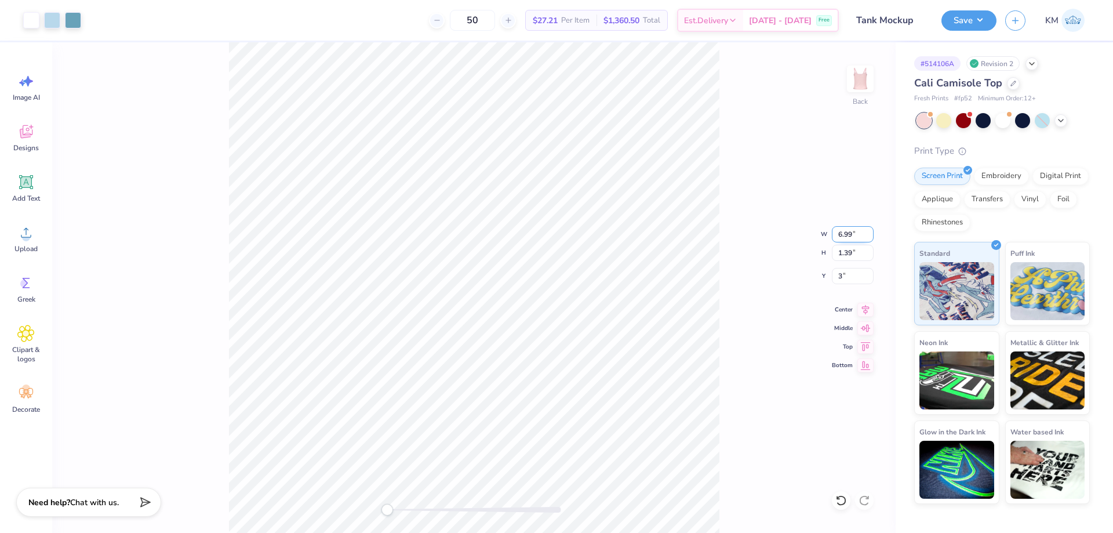
click at [851, 236] on input "6.99" at bounding box center [853, 234] width 42 height 16
type input "7"
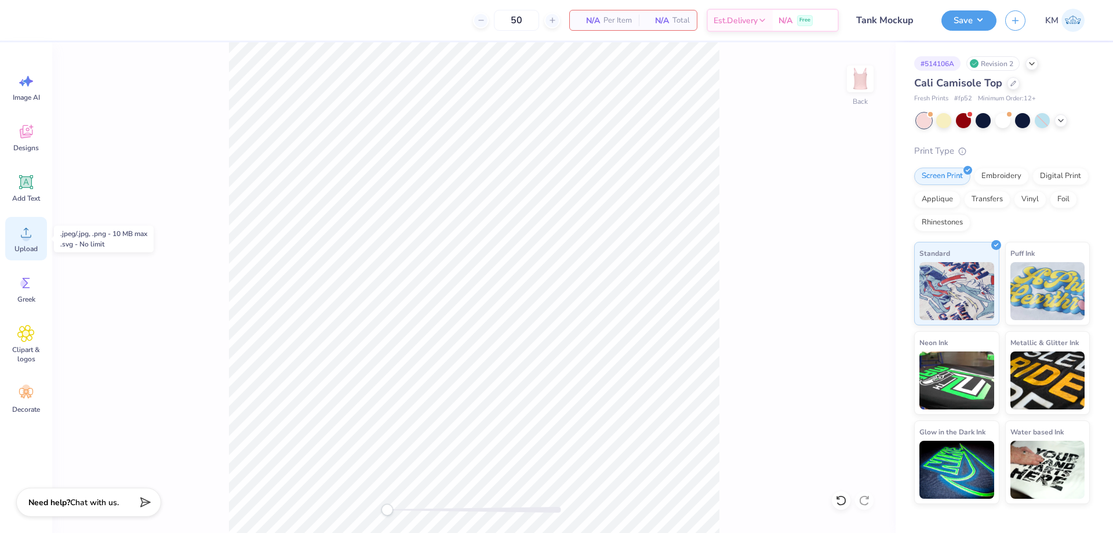
click at [25, 245] on span "Upload" at bounding box center [25, 248] width 23 height 9
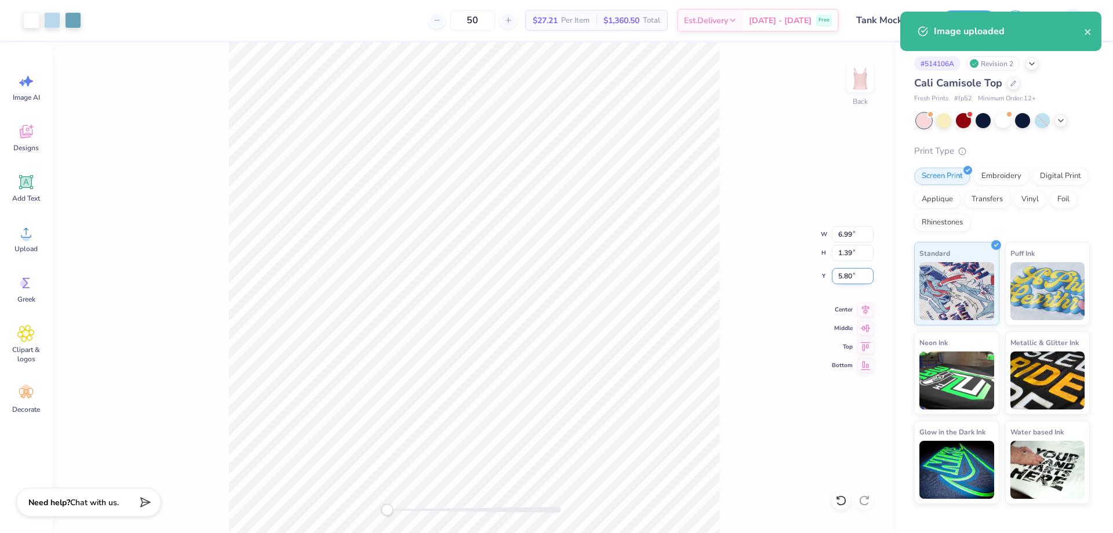
click at [849, 275] on input "5.80" at bounding box center [853, 276] width 42 height 16
type input "3"
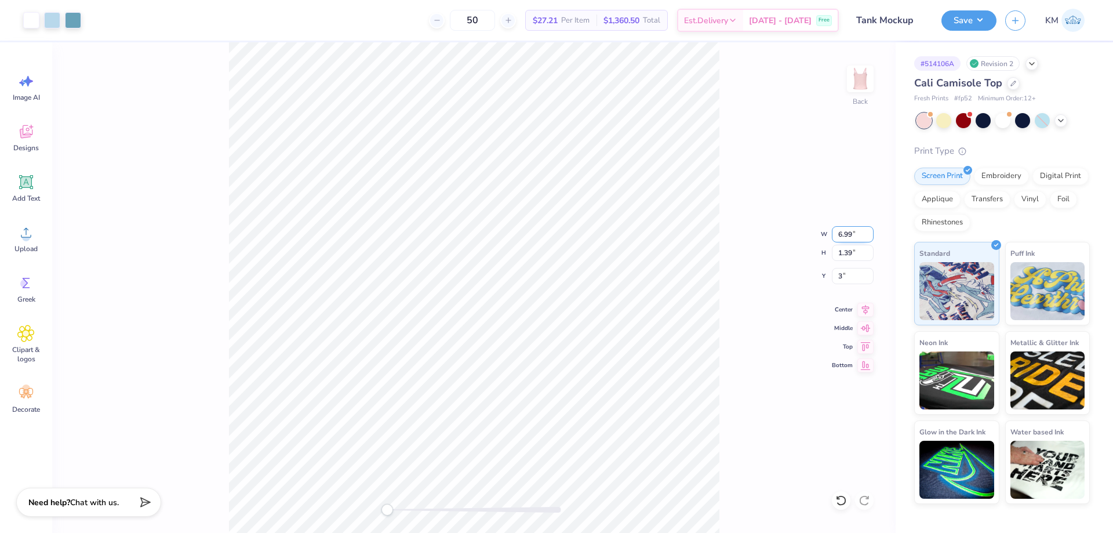
click at [847, 235] on input "6.99" at bounding box center [853, 234] width 42 height 16
type input "7"
click at [856, 274] on input "3.00" at bounding box center [853, 276] width 42 height 16
type input "2"
click at [849, 271] on input "2.00" at bounding box center [853, 276] width 42 height 16
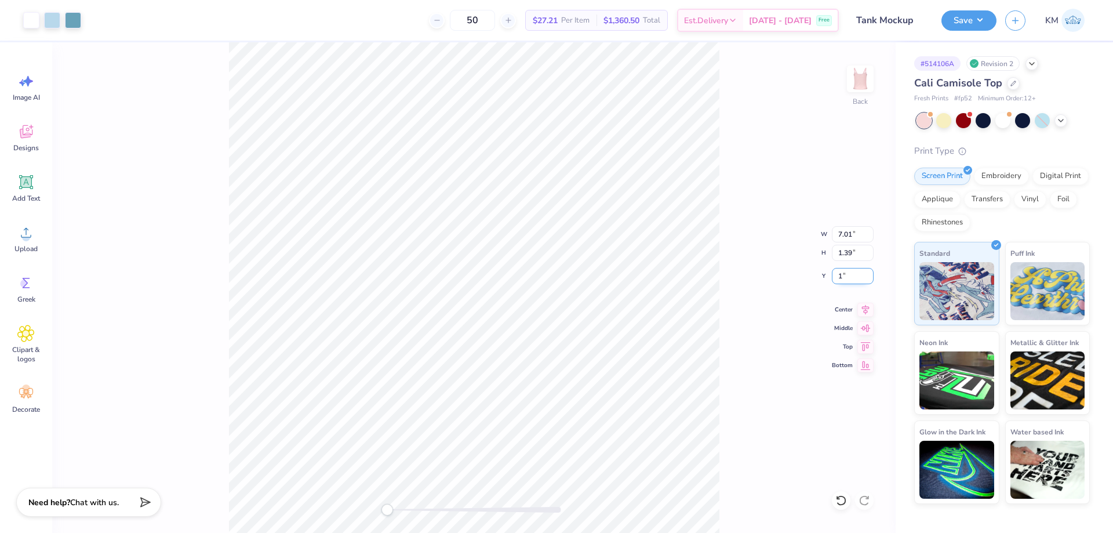
type input "1"
click at [852, 276] on input "1.00" at bounding box center [853, 276] width 42 height 16
type input "2"
drag, startPoint x: 853, startPoint y: 271, endPoint x: 837, endPoint y: 272, distance: 16.3
click at [837, 272] on input "2.00" at bounding box center [853, 276] width 42 height 16
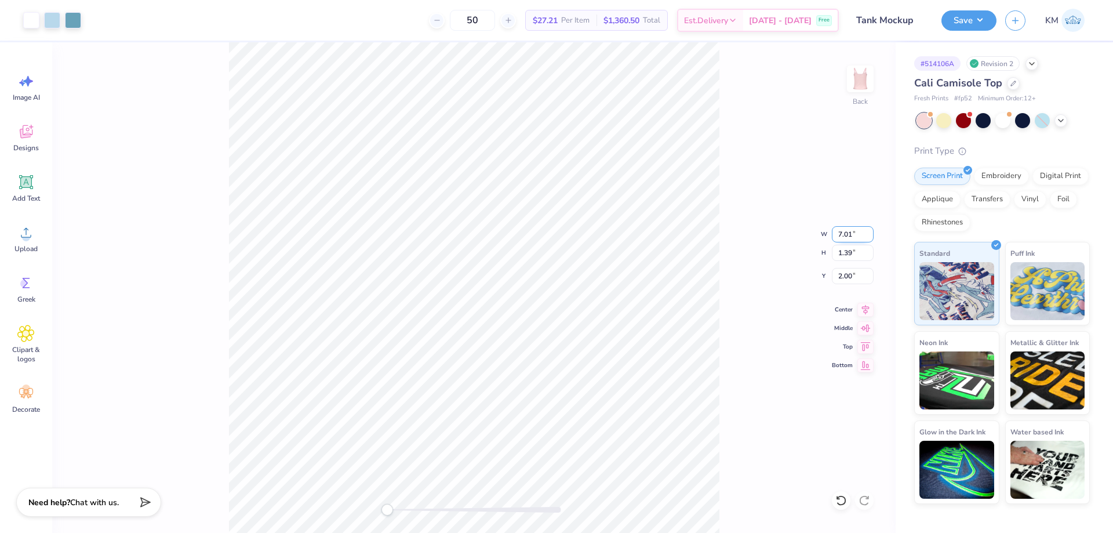
click at [842, 231] on input "7.01" at bounding box center [853, 234] width 42 height 16
type input "7"
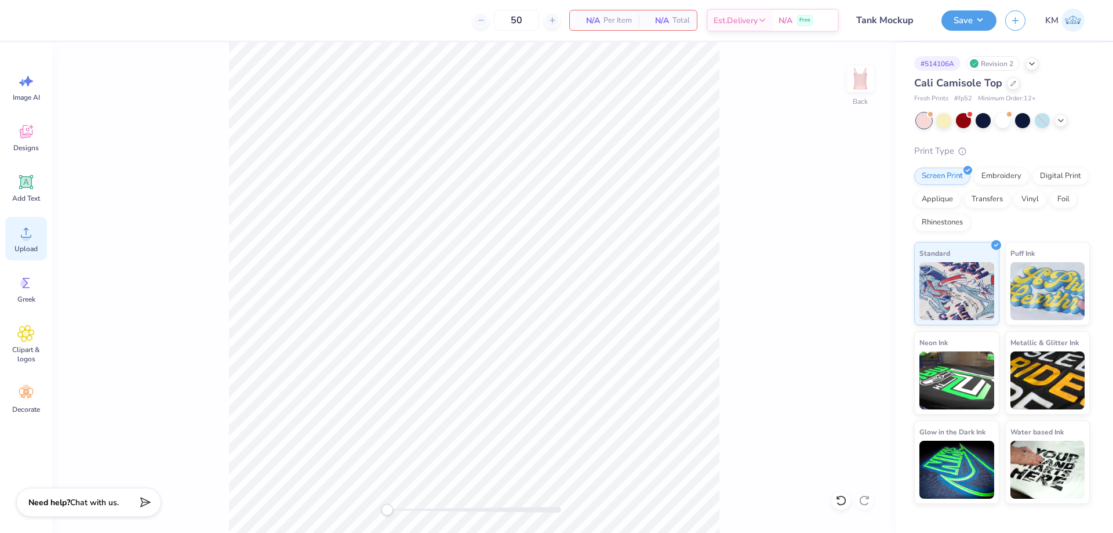
click at [26, 235] on icon at bounding box center [26, 233] width 10 height 10
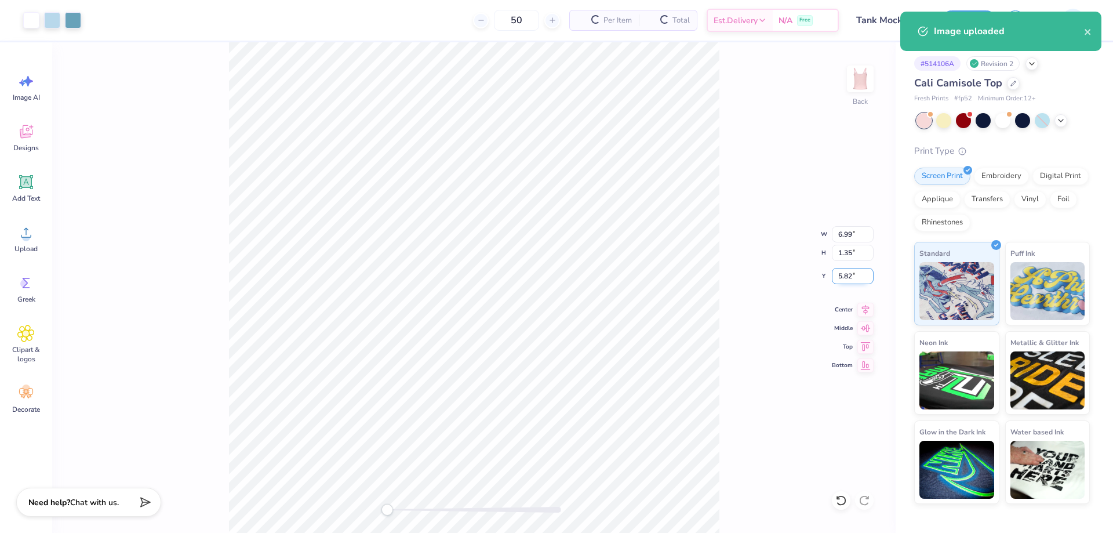
click at [848, 278] on input "5.82" at bounding box center [853, 276] width 42 height 16
type input "1"
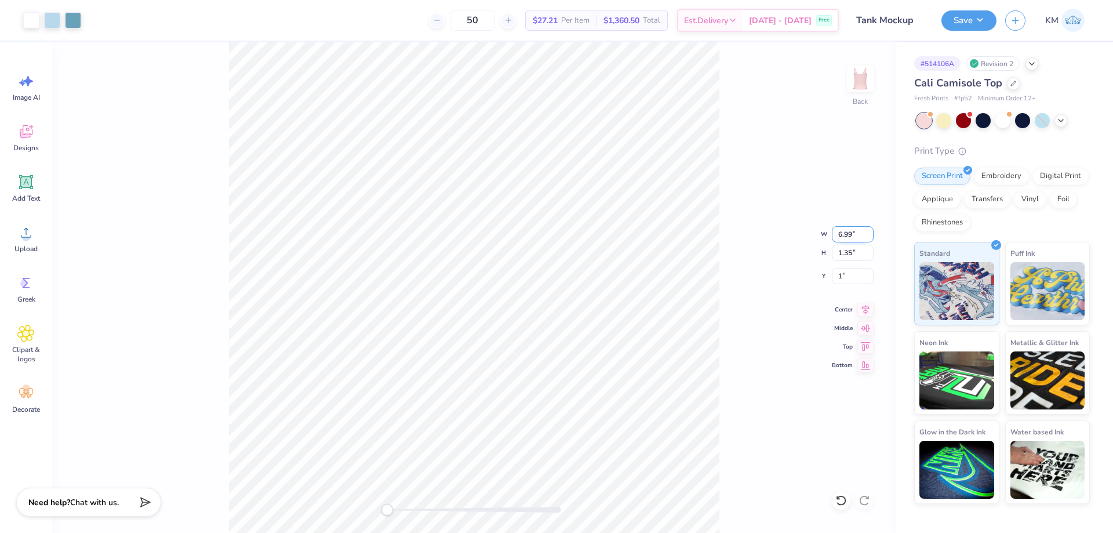
click at [835, 233] on input "6.99" at bounding box center [853, 234] width 42 height 16
type input "7"
click at [850, 231] on input "7.01" at bounding box center [853, 234] width 42 height 16
type input "7.00"
